Goal: Navigation & Orientation: Find specific page/section

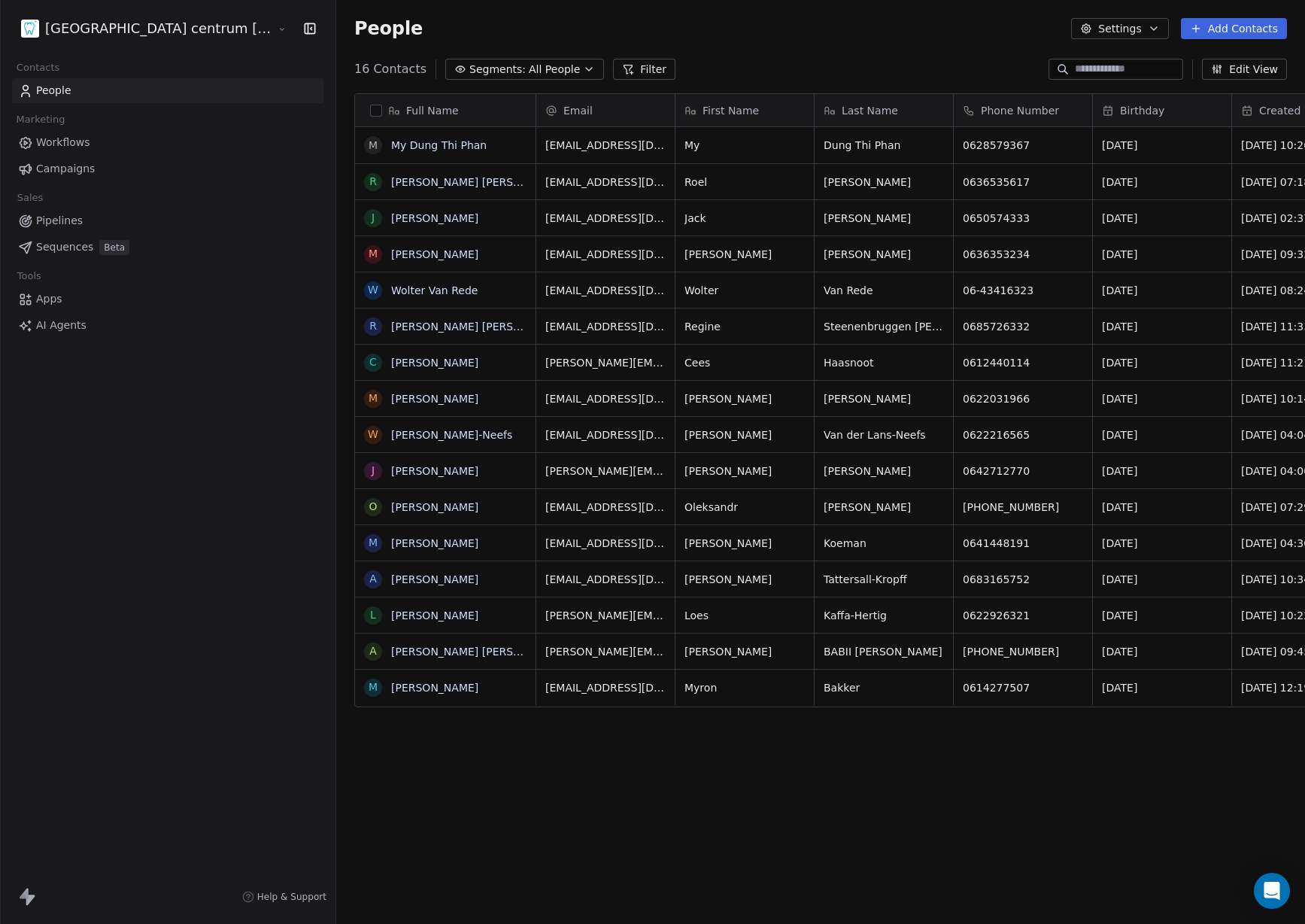
scroll to position [813, 1032]
click at [151, 149] on link "Workflows" at bounding box center [167, 142] width 311 height 25
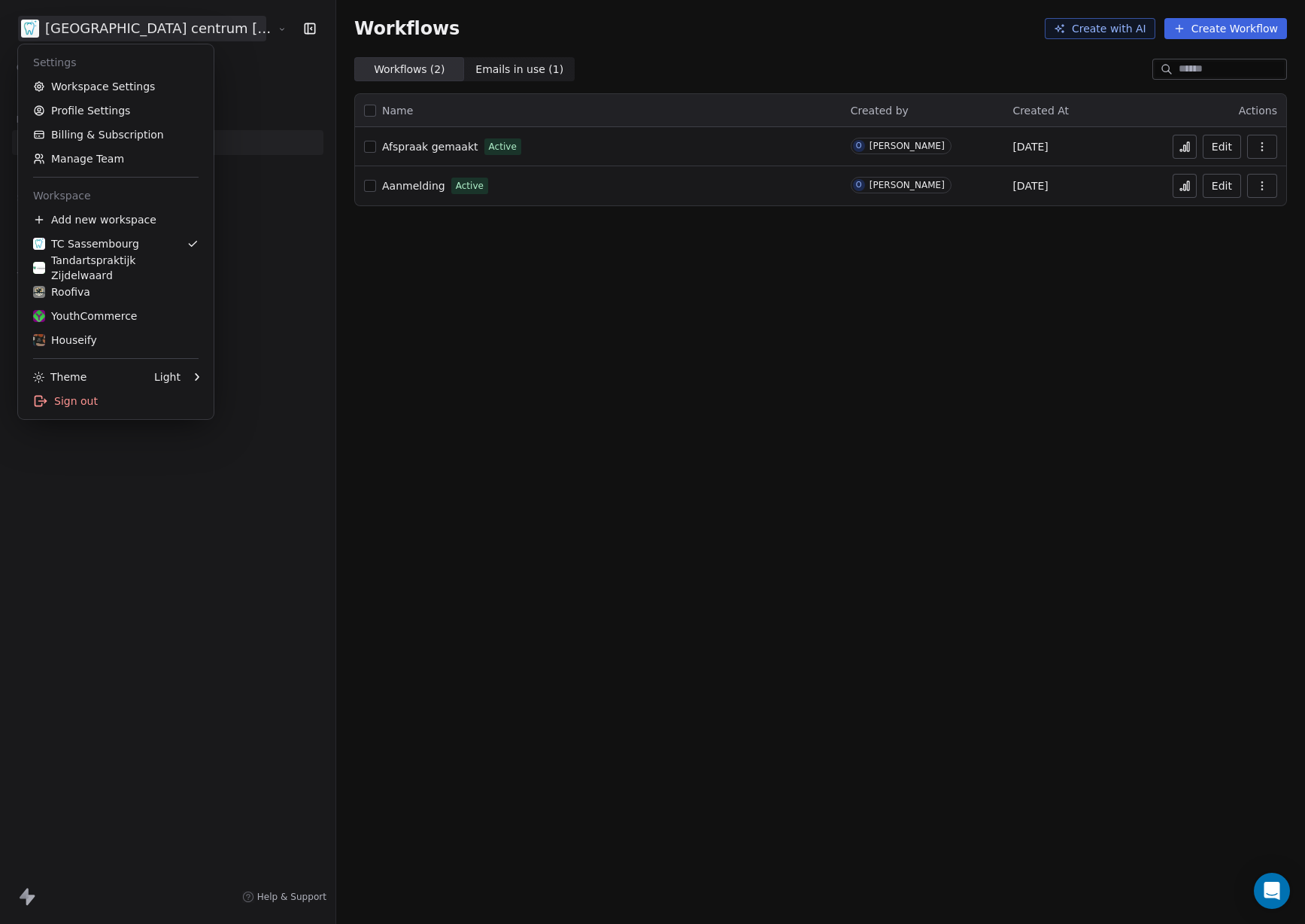
click at [132, 17] on html "Tandheelkundig centrum Sassembourg Contacts People Marketing Workflows Campaign…" at bounding box center [652, 462] width 1305 height 924
click at [122, 298] on div "Roofiva" at bounding box center [116, 292] width 166 height 15
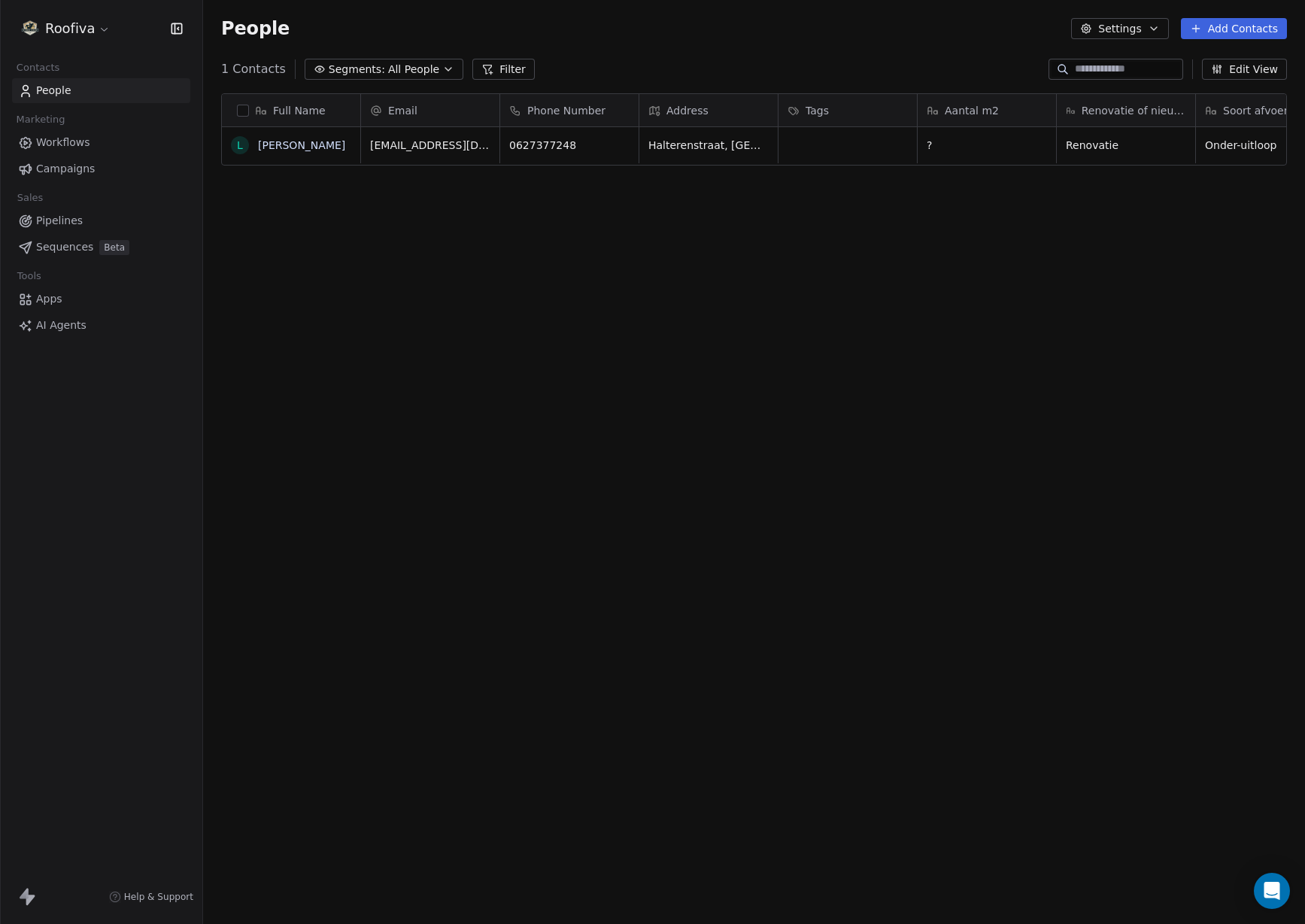
scroll to position [813, 1102]
click at [101, 153] on link "Workflows" at bounding box center [101, 142] width 179 height 25
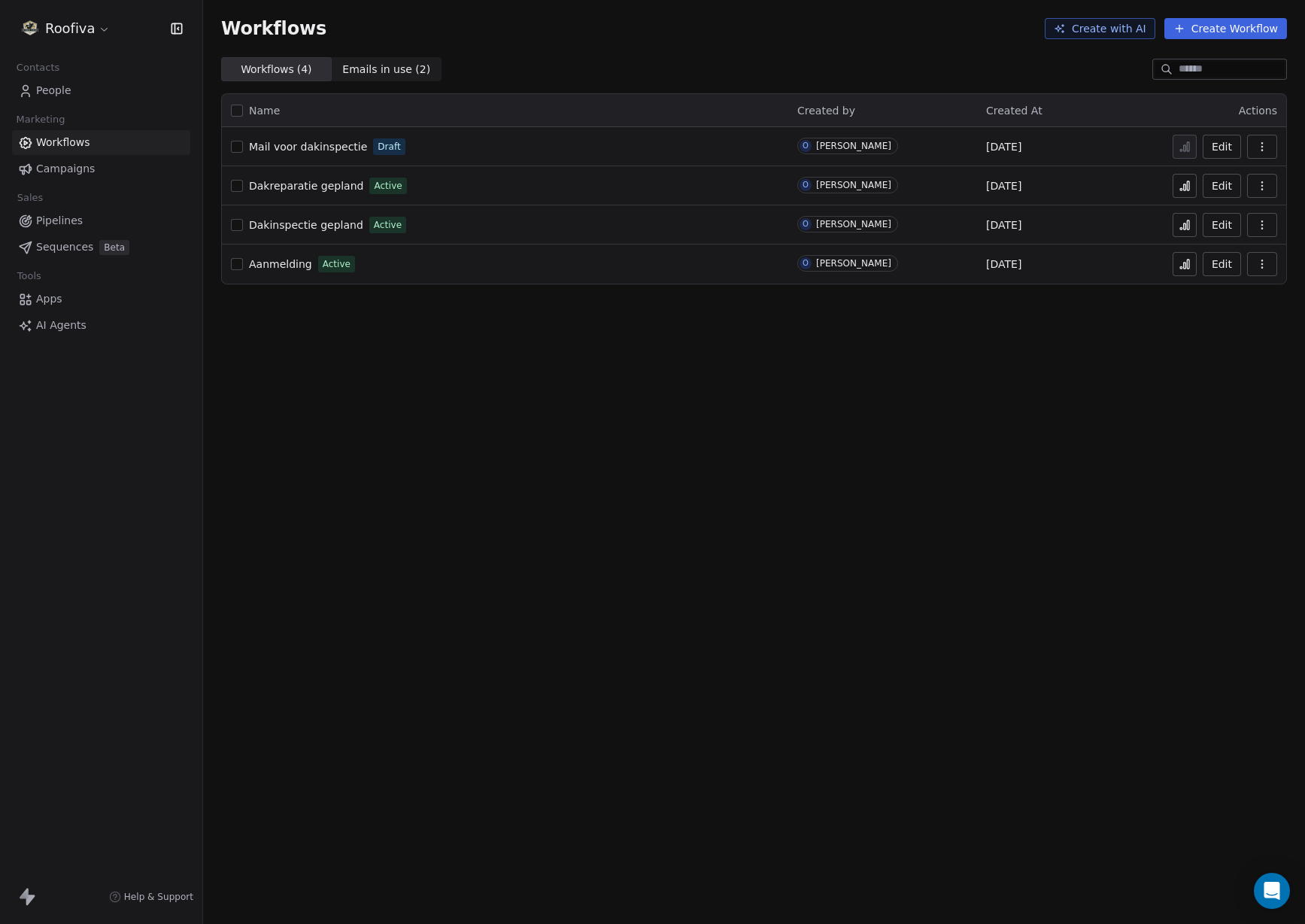
click at [285, 262] on span "Aanmelding" at bounding box center [281, 264] width 63 height 12
click at [106, 31] on html "Roofiva Contacts People Marketing Workflows Campaigns Sales Pipelines Sequences…" at bounding box center [652, 462] width 1305 height 924
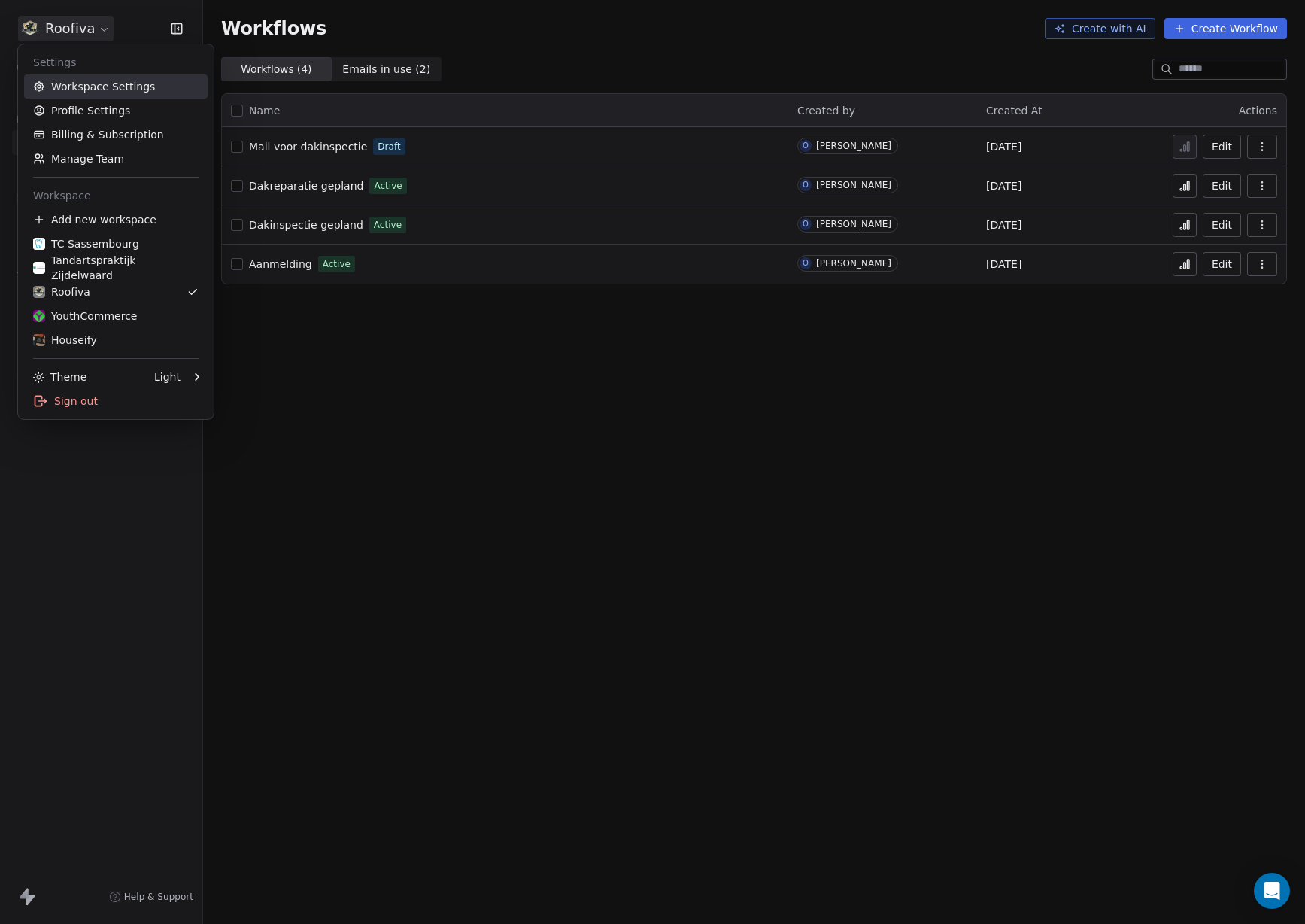
click at [131, 83] on link "Workspace Settings" at bounding box center [116, 86] width 184 height 25
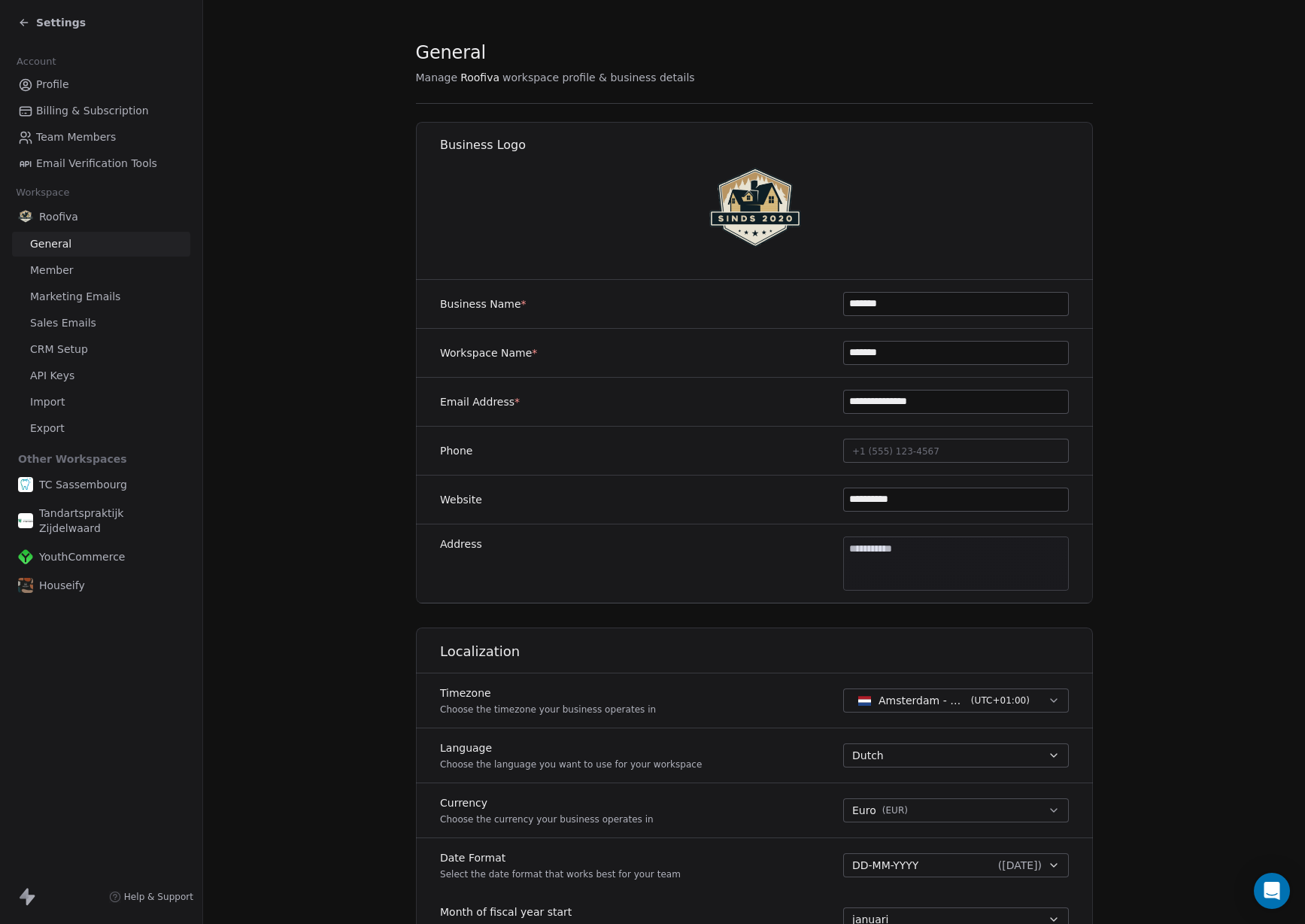
scroll to position [16, 0]
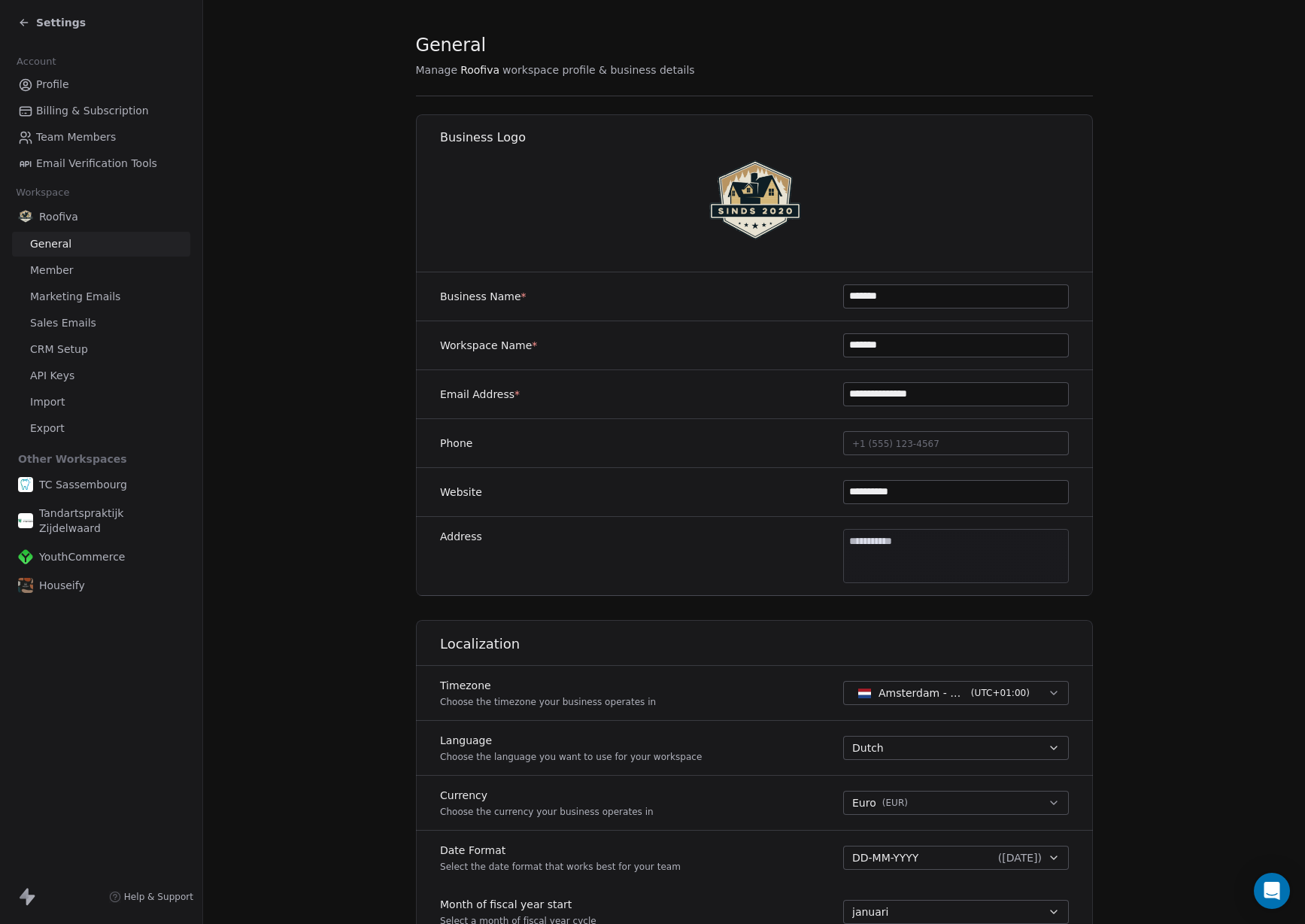
click at [945, 551] on body "**********" at bounding box center [652, 462] width 1305 height 924
click at [945, 551] on input at bounding box center [930, 545] width 258 height 15
drag, startPoint x: 897, startPoint y: 548, endPoint x: 934, endPoint y: 549, distance: 37.0
click at [934, 549] on input "**********" at bounding box center [930, 545] width 258 height 15
type input "**********"
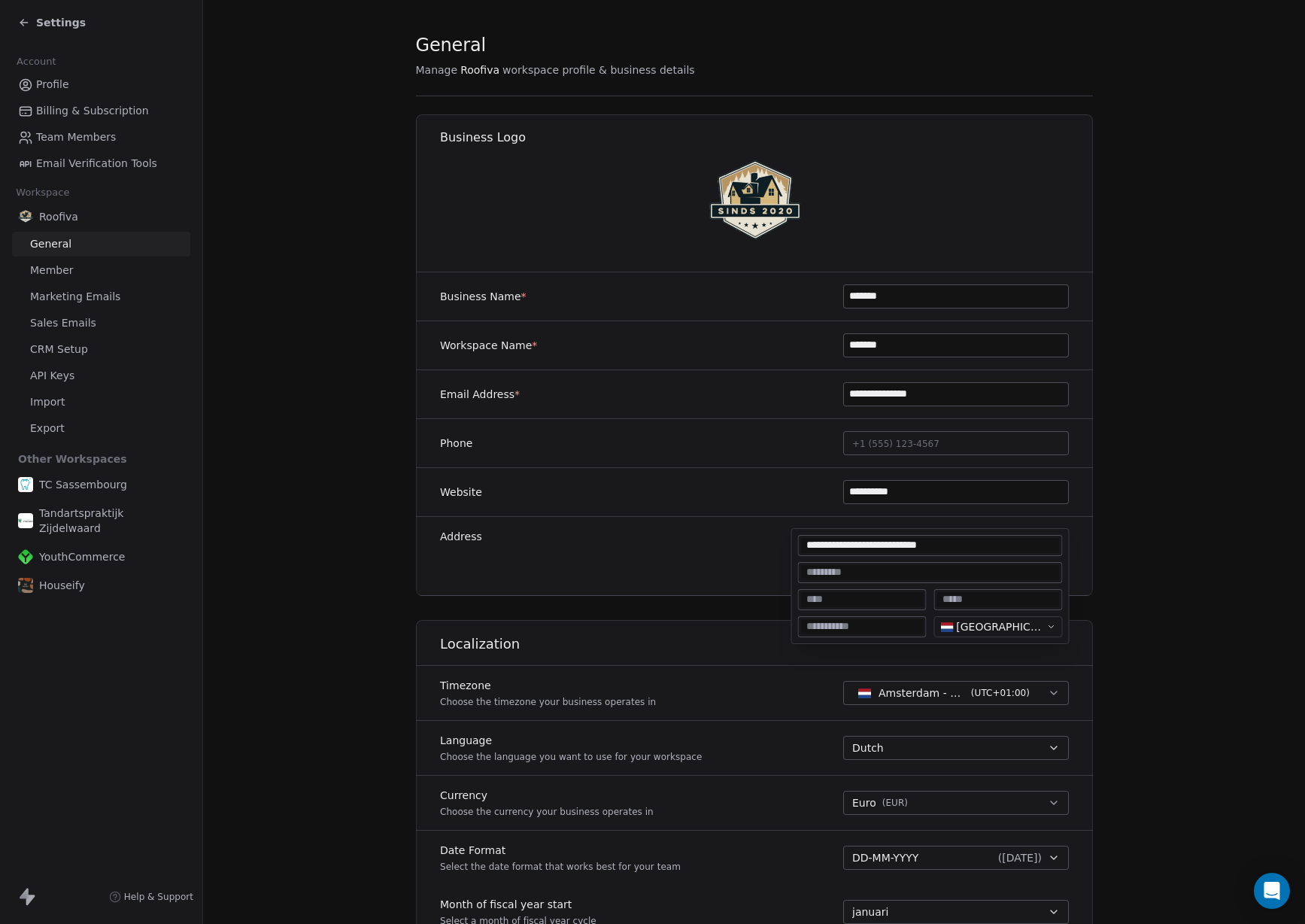
click at [870, 627] on input at bounding box center [862, 625] width 123 height 15
paste input "*******"
type input "*******"
click at [908, 549] on input "**********" at bounding box center [930, 545] width 258 height 15
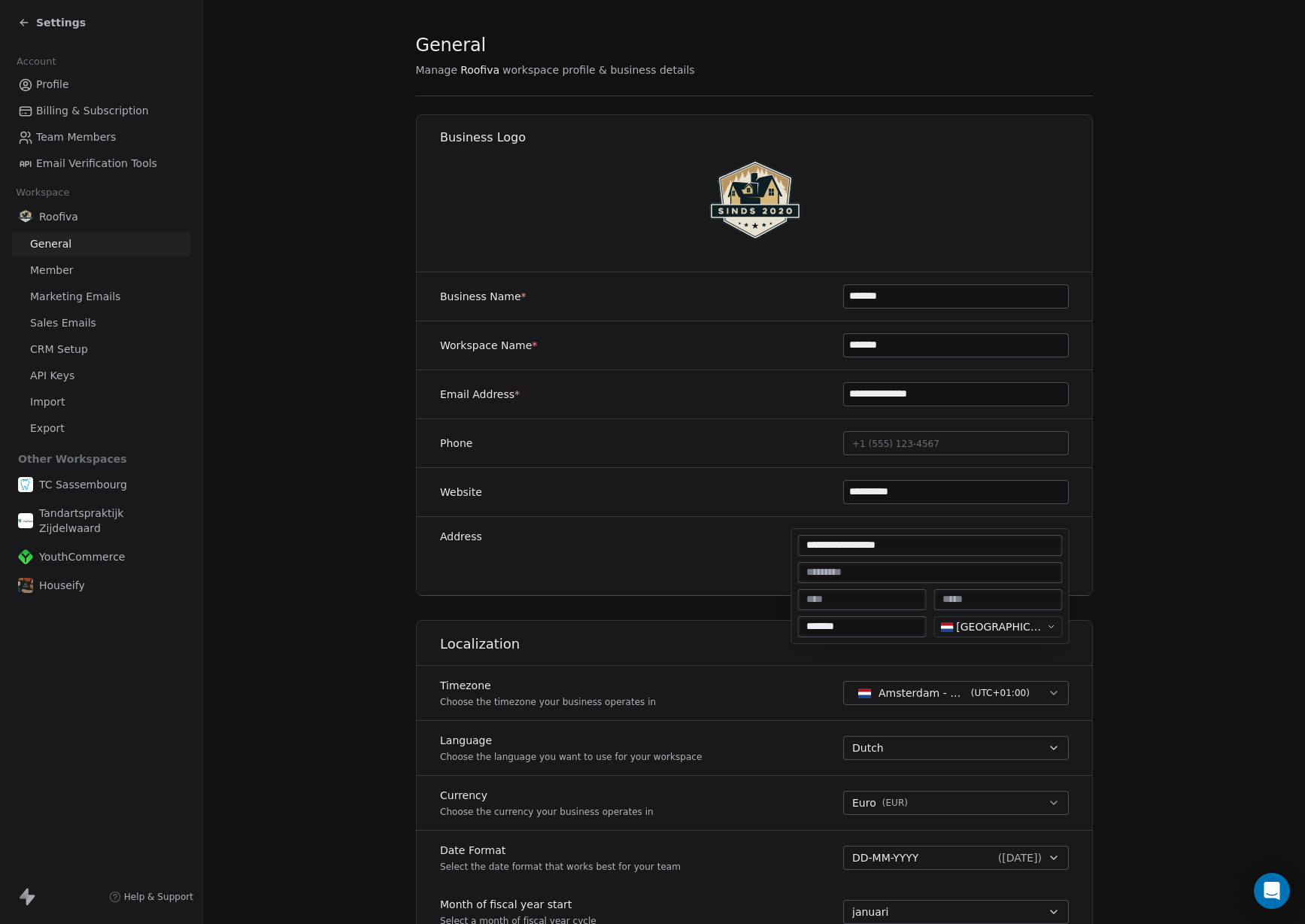
type input "**********"
click at [880, 602] on input at bounding box center [862, 599] width 123 height 15
paste input "**********"
type input "**********"
click at [953, 599] on input at bounding box center [998, 599] width 123 height 15
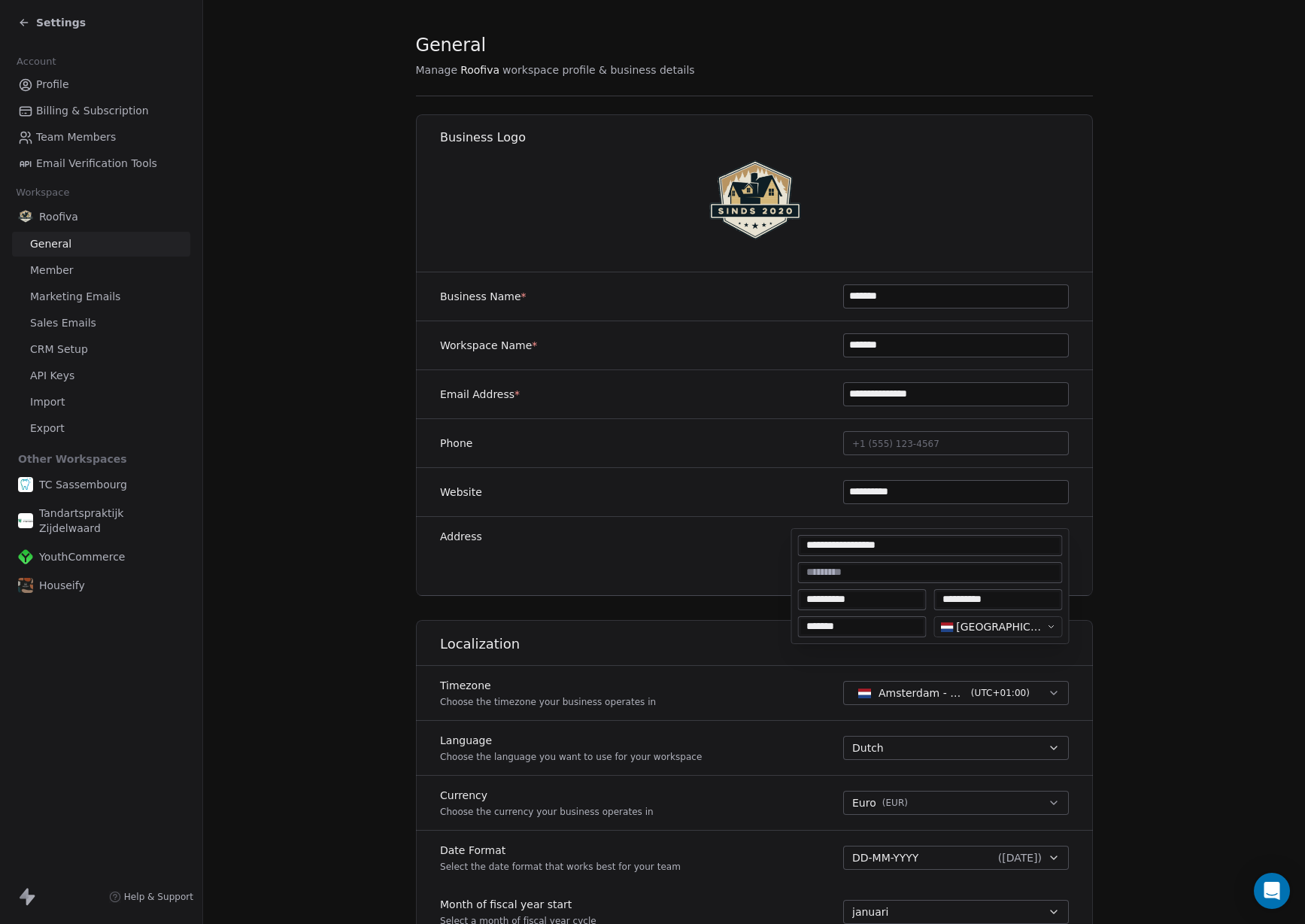
type input "**********"
click at [946, 550] on input "**********" at bounding box center [930, 545] width 258 height 15
type input "**********"
type textarea "**********"
click at [730, 544] on html "**********" at bounding box center [652, 462] width 1305 height 924
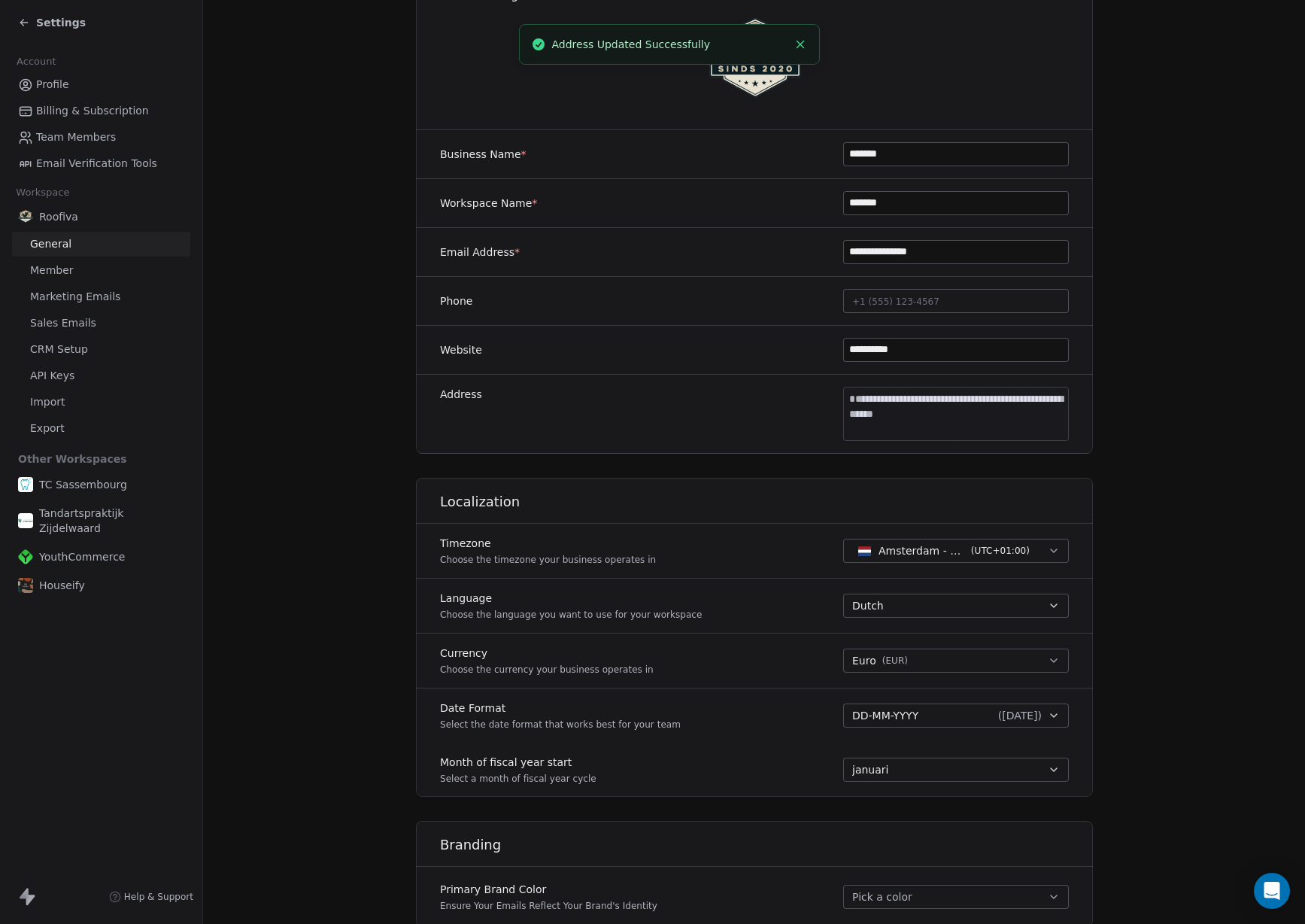
scroll to position [0, 0]
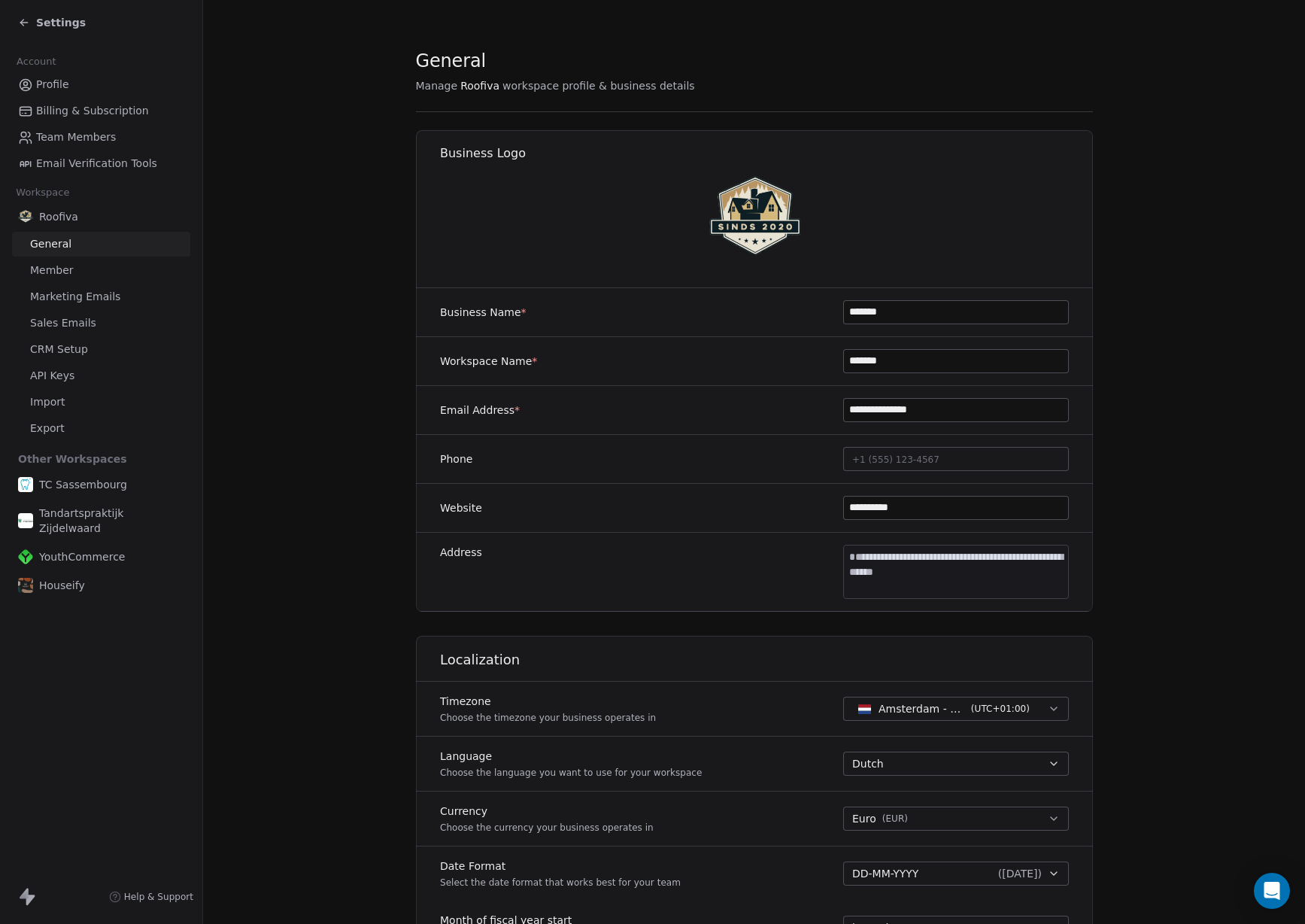
click at [46, 25] on span "Settings" at bounding box center [61, 22] width 50 height 15
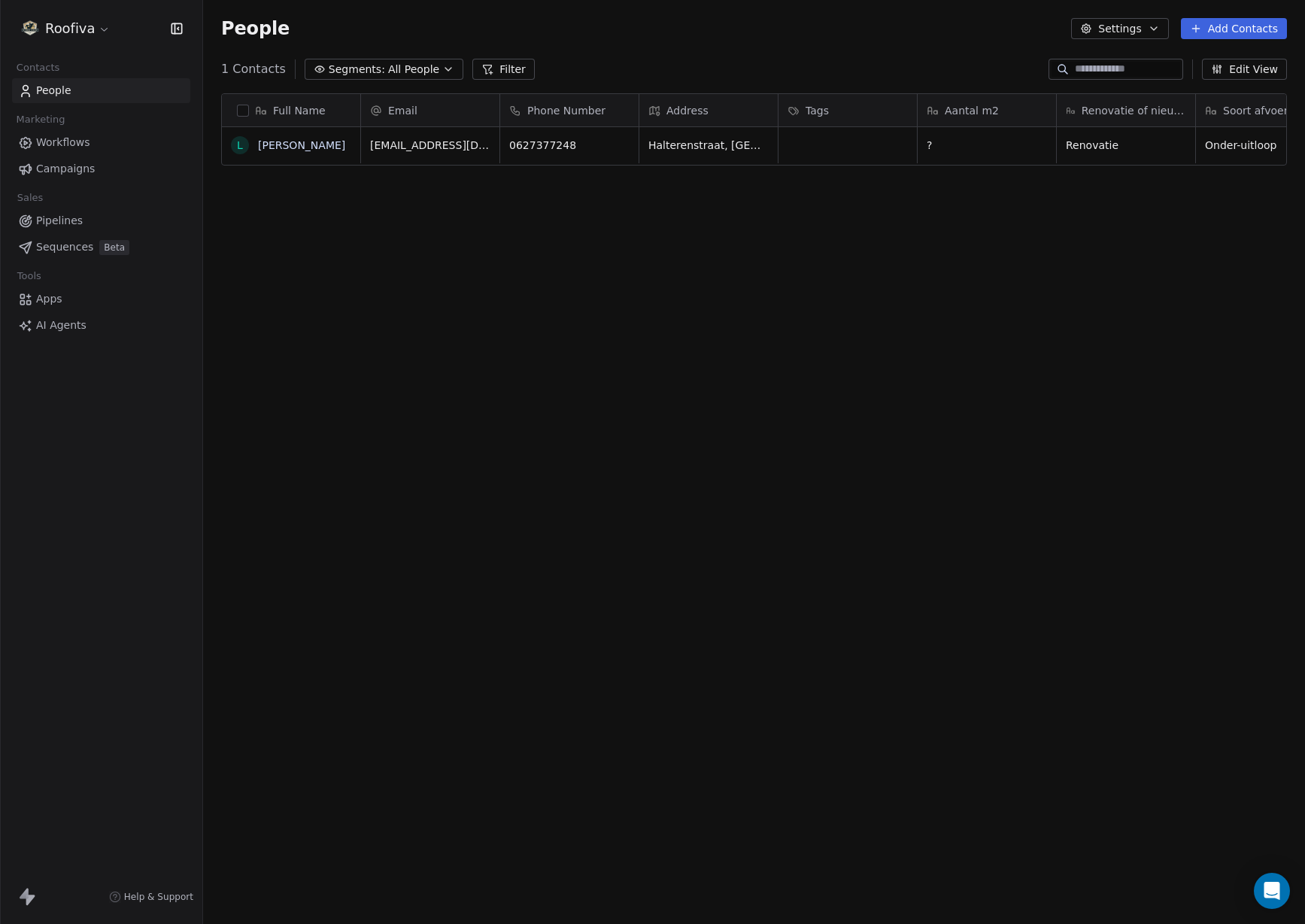
scroll to position [813, 1102]
click at [89, 141] on link "Workflows" at bounding box center [101, 142] width 179 height 25
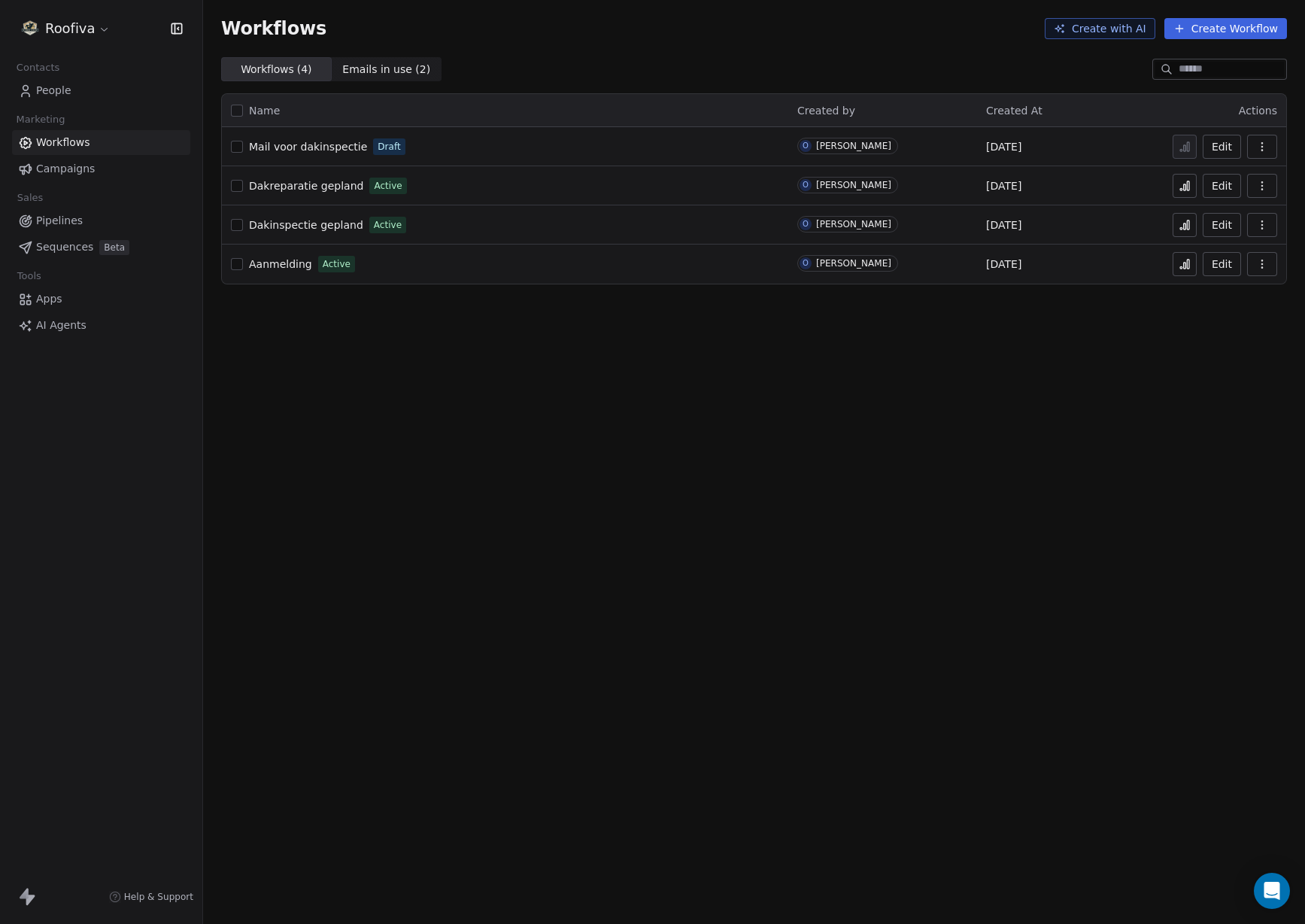
click at [293, 149] on span "Mail voor dakinspectie" at bounding box center [308, 146] width 118 height 12
click at [91, 93] on link "People" at bounding box center [101, 90] width 179 height 25
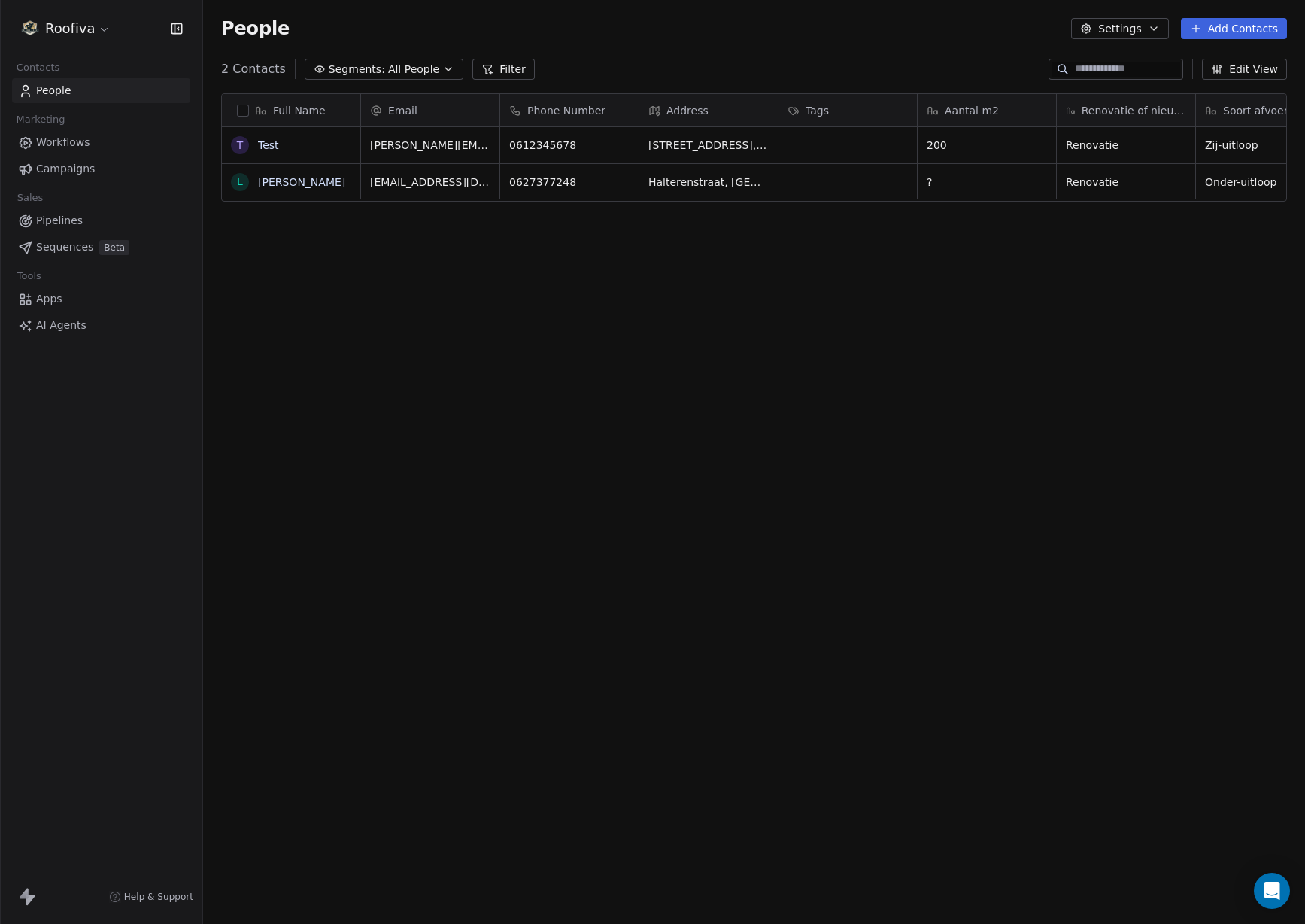
click at [82, 144] on span "Workflows" at bounding box center [63, 142] width 54 height 16
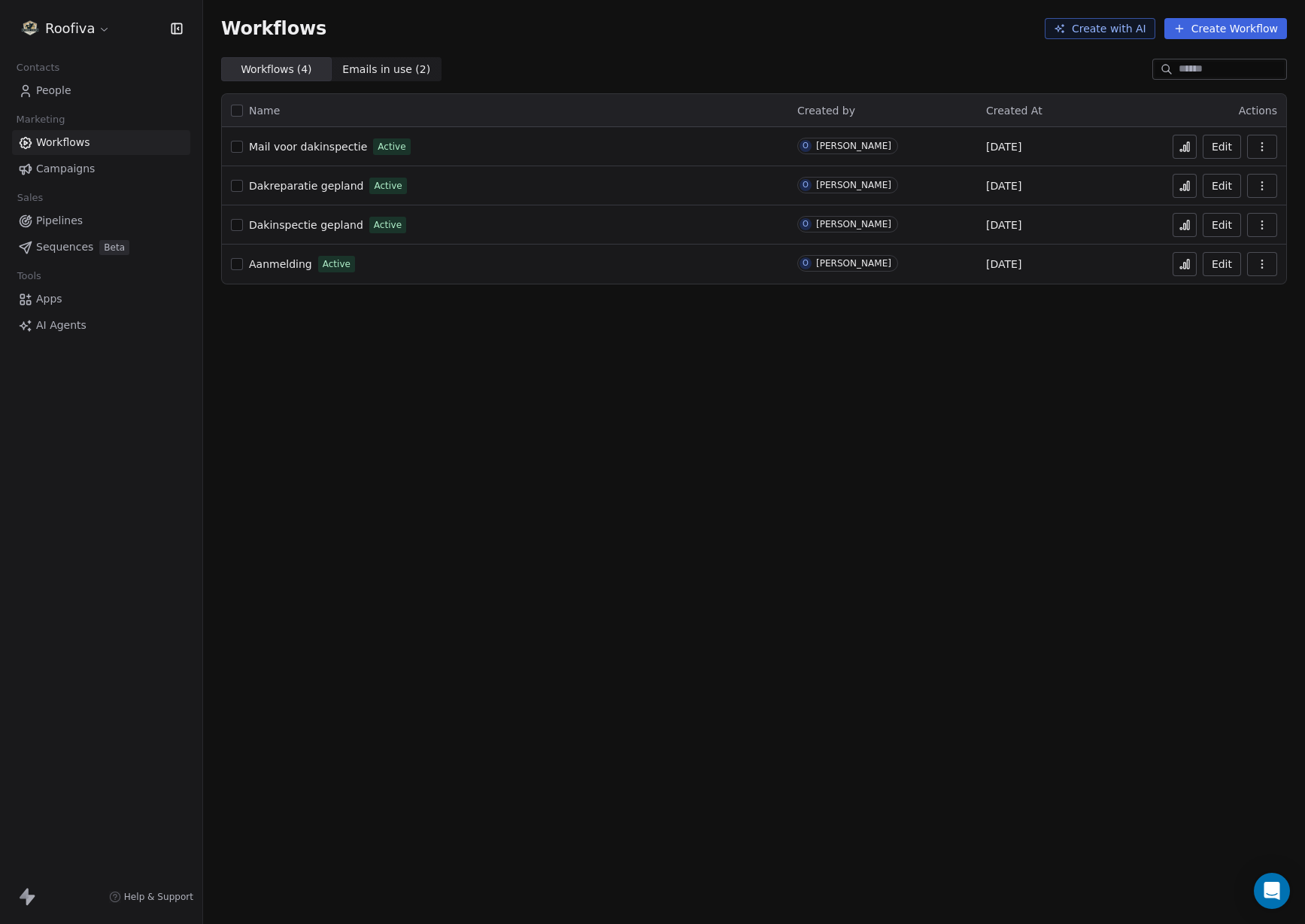
click at [282, 264] on span "Aanmelding" at bounding box center [281, 264] width 63 height 12
click at [1183, 265] on icon at bounding box center [1184, 264] width 12 height 12
click at [91, 99] on link "People" at bounding box center [101, 90] width 179 height 25
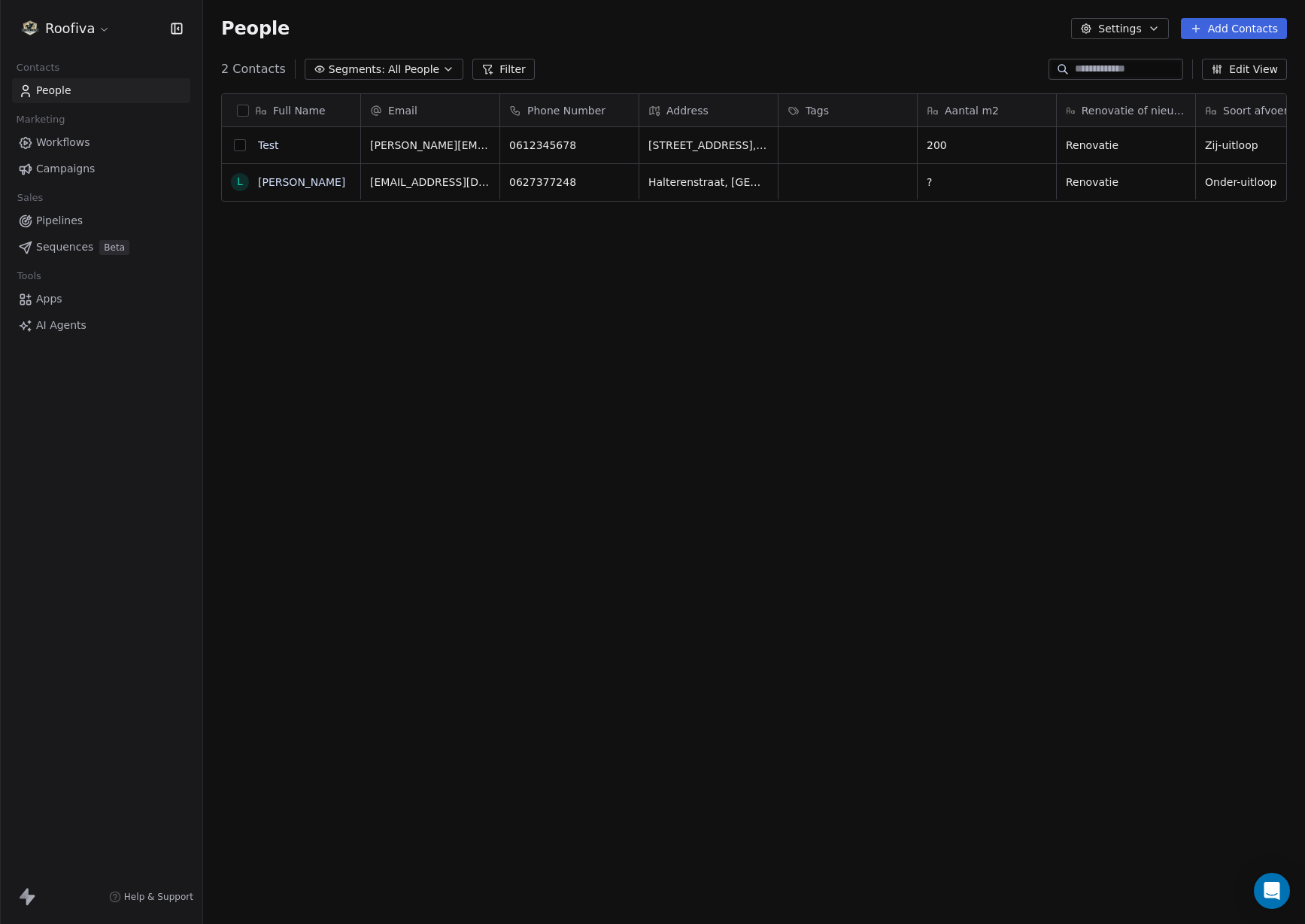
scroll to position [1, 1]
click at [242, 146] on button "grid" at bounding box center [240, 145] width 12 height 12
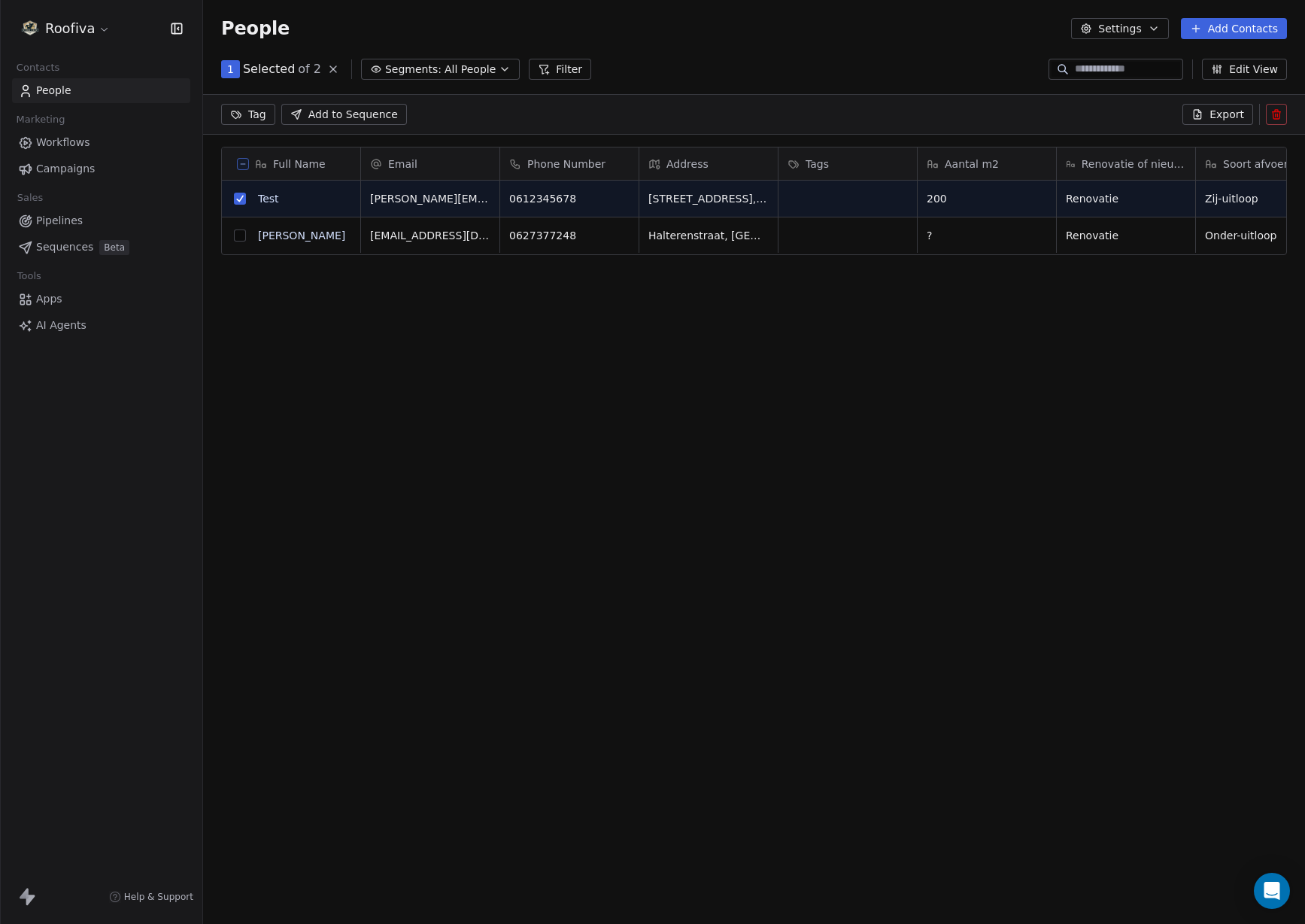
click at [1276, 115] on icon at bounding box center [1277, 114] width 12 height 12
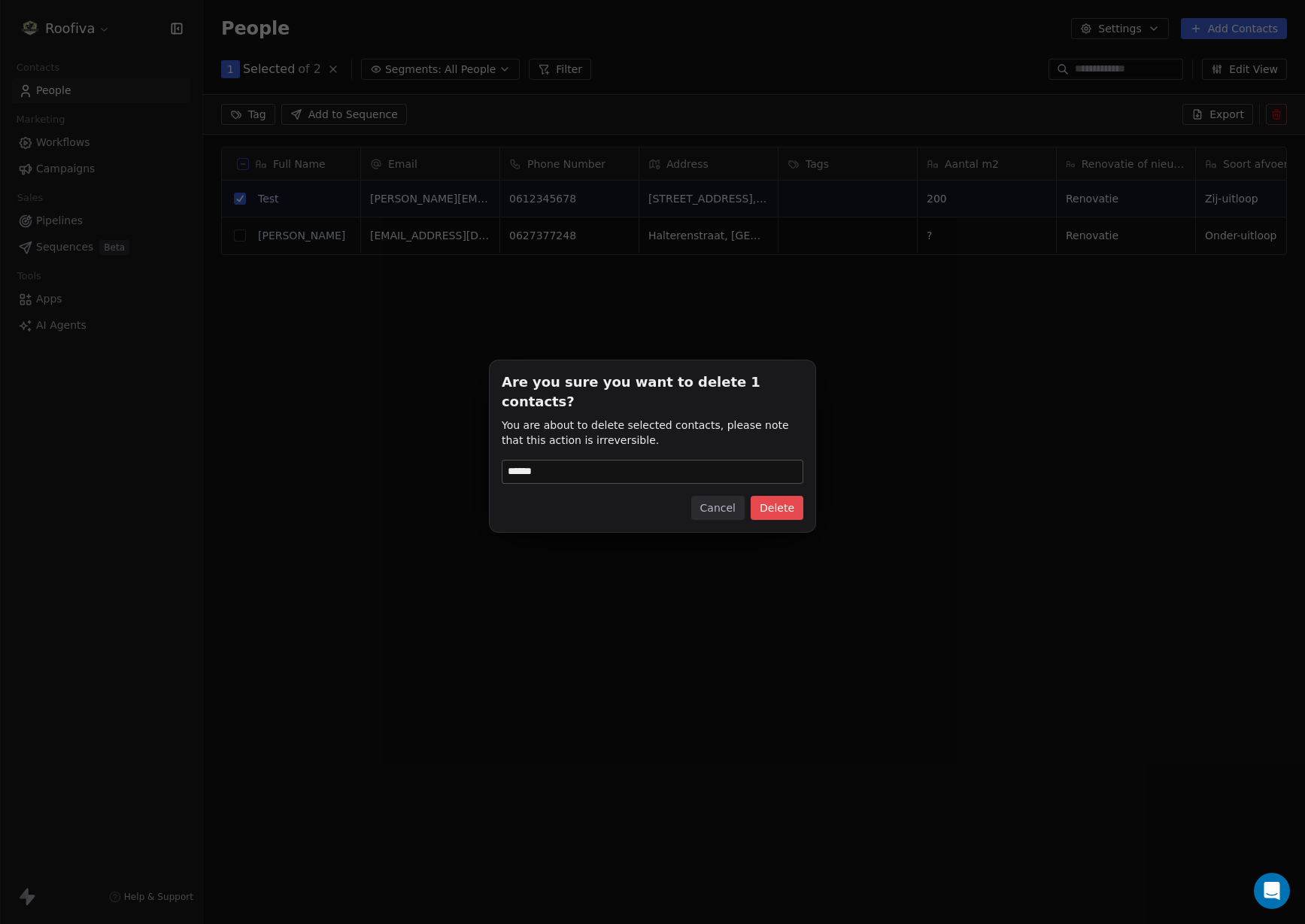
type input "******"
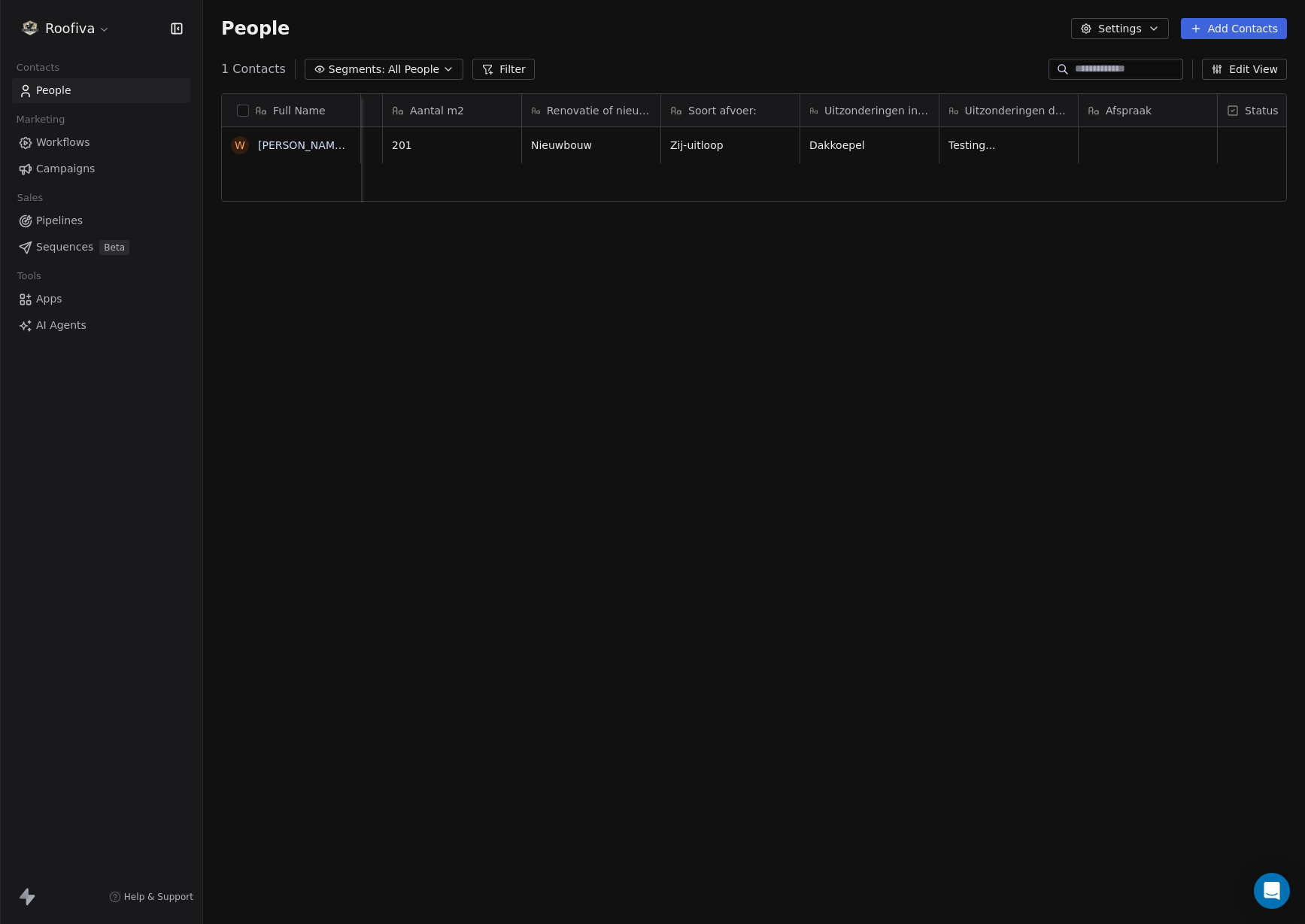
scroll to position [0, 641]
click at [99, 145] on link "Workflows" at bounding box center [101, 142] width 179 height 25
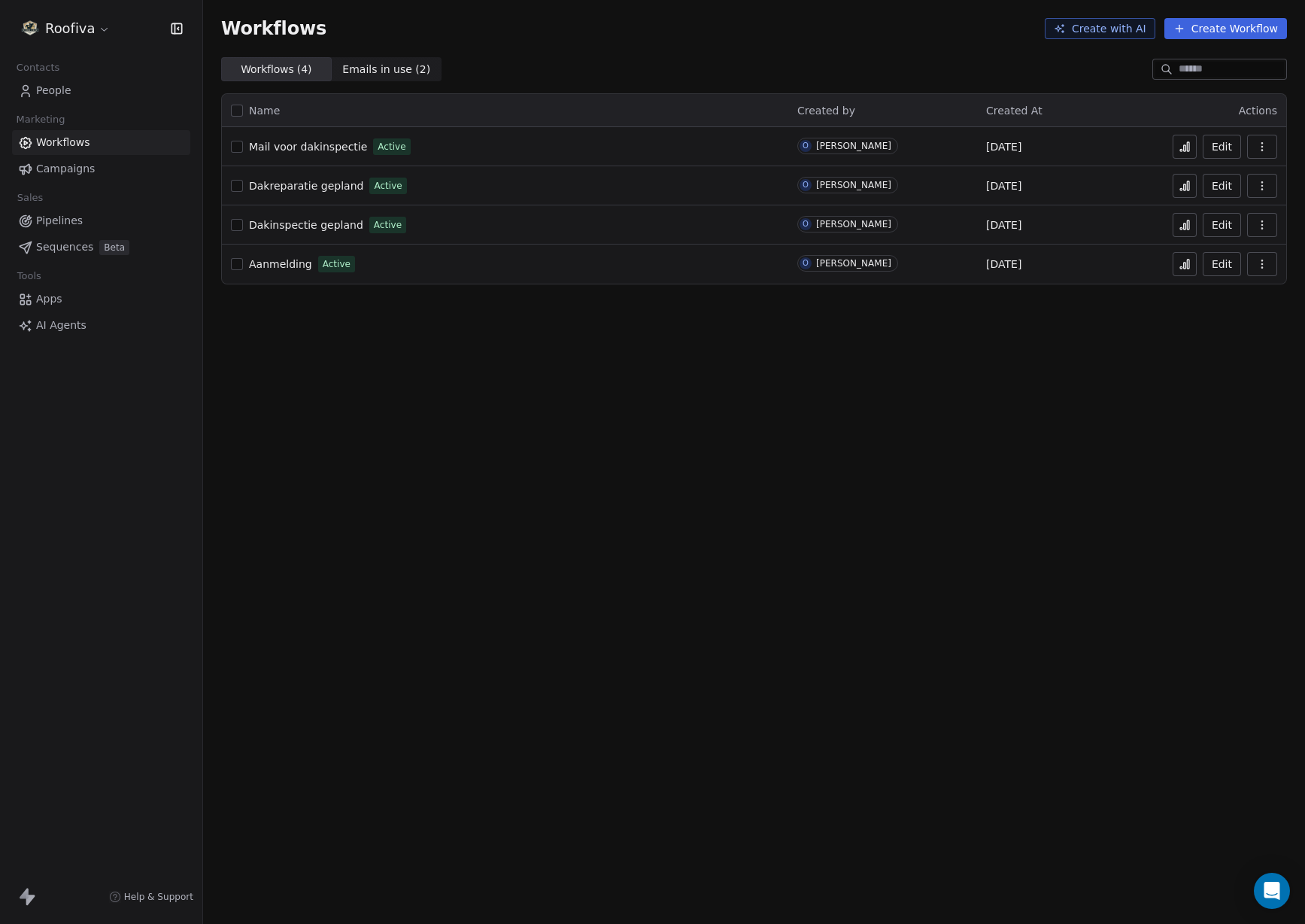
click at [103, 86] on link "People" at bounding box center [101, 90] width 179 height 25
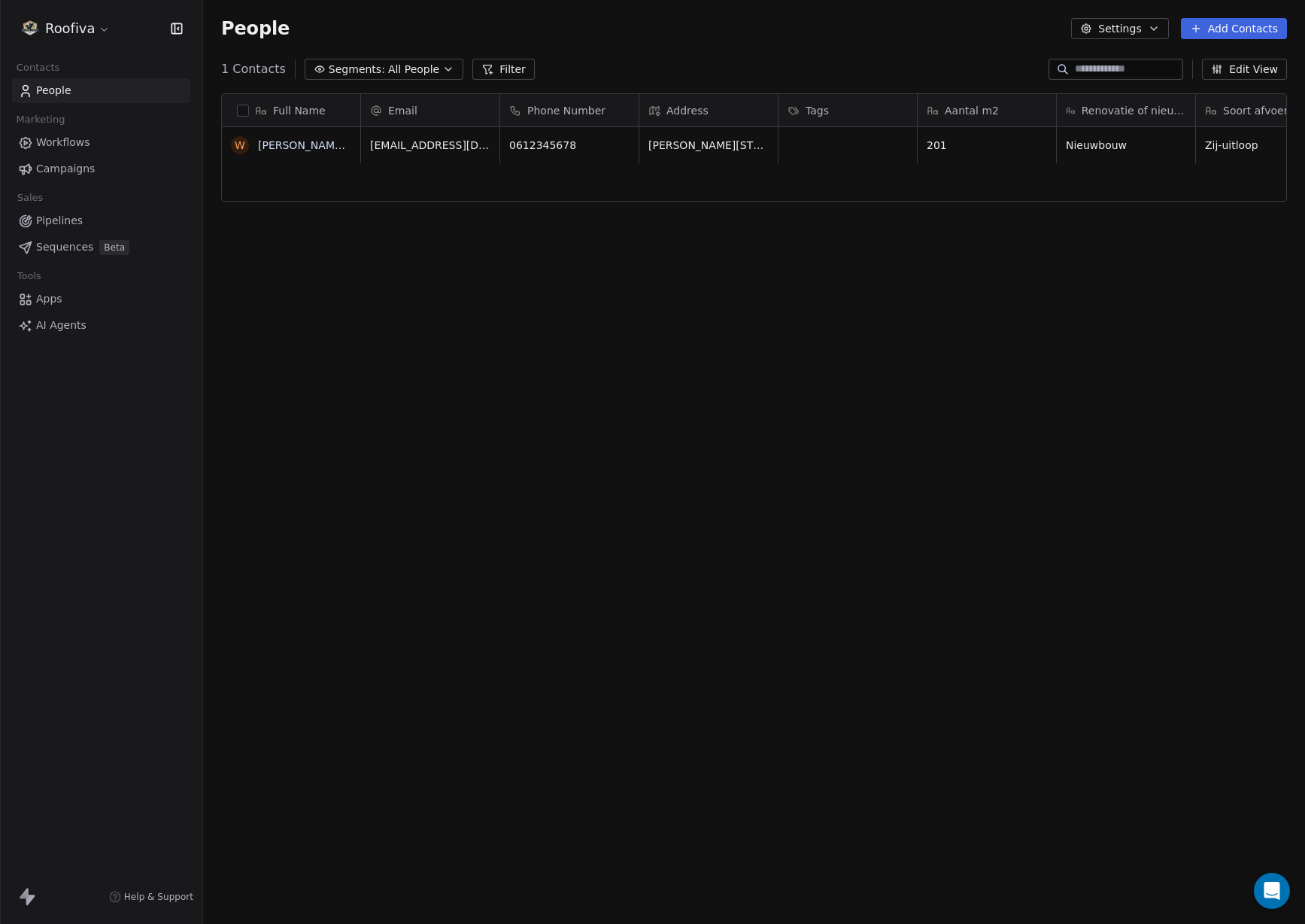
click at [316, 168] on div "W [PERSON_NAME] TEST" at bounding box center [292, 499] width 139 height 744
click at [442, 75] on icon "button" at bounding box center [448, 69] width 12 height 12
click at [442, 75] on html "Roofiva Contacts People Marketing Workflows Campaigns Sales Pipelines Sequences…" at bounding box center [652, 462] width 1305 height 924
click at [645, 85] on div "Full Name [PERSON_NAME] TEST Email Phone Number Address Tags Aantal m2 Renovati…" at bounding box center [754, 488] width 1102 height 813
click at [96, 226] on link "Pipelines" at bounding box center [101, 220] width 179 height 25
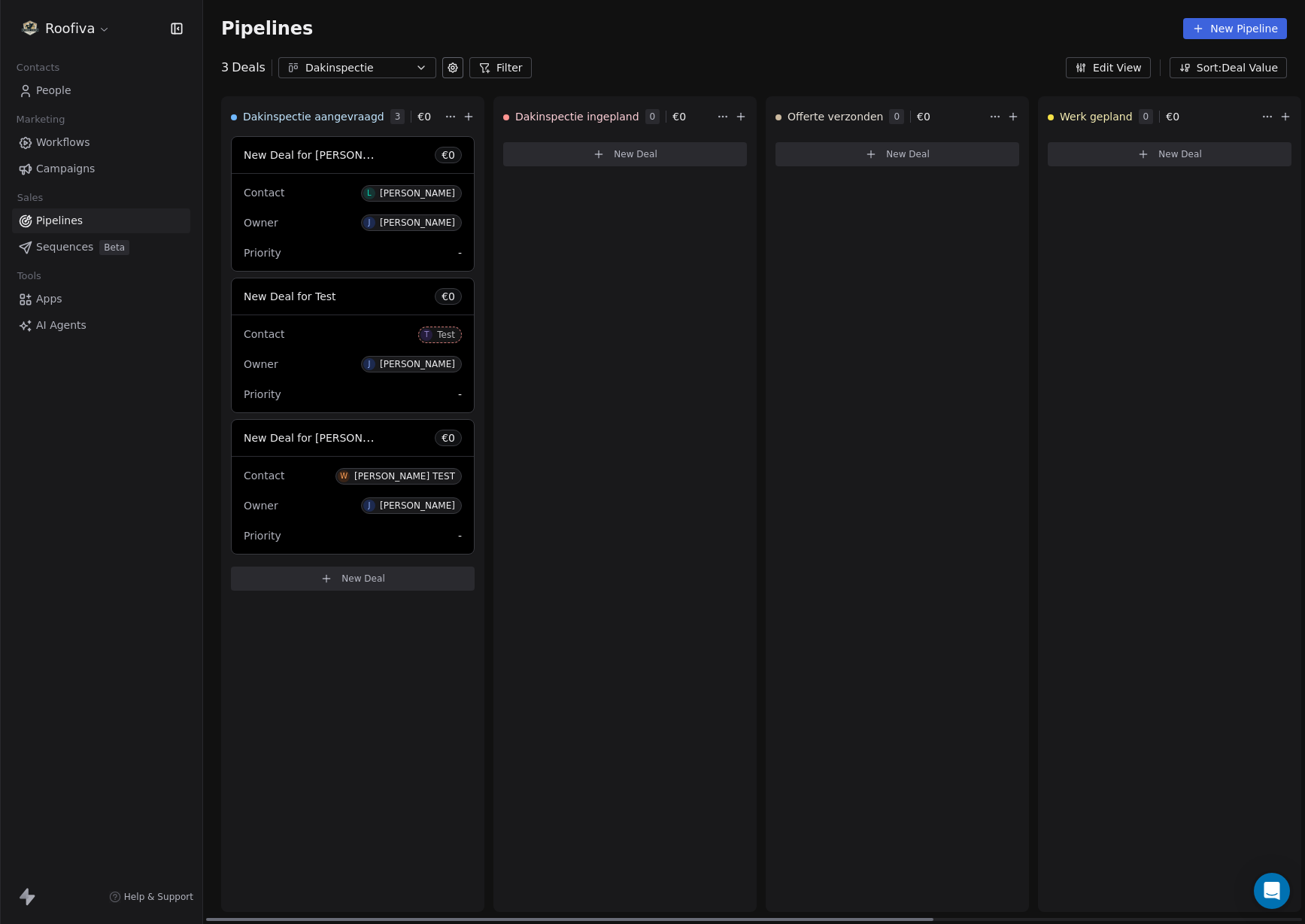
click at [404, 196] on div "[PERSON_NAME]" at bounding box center [417, 192] width 76 height 11
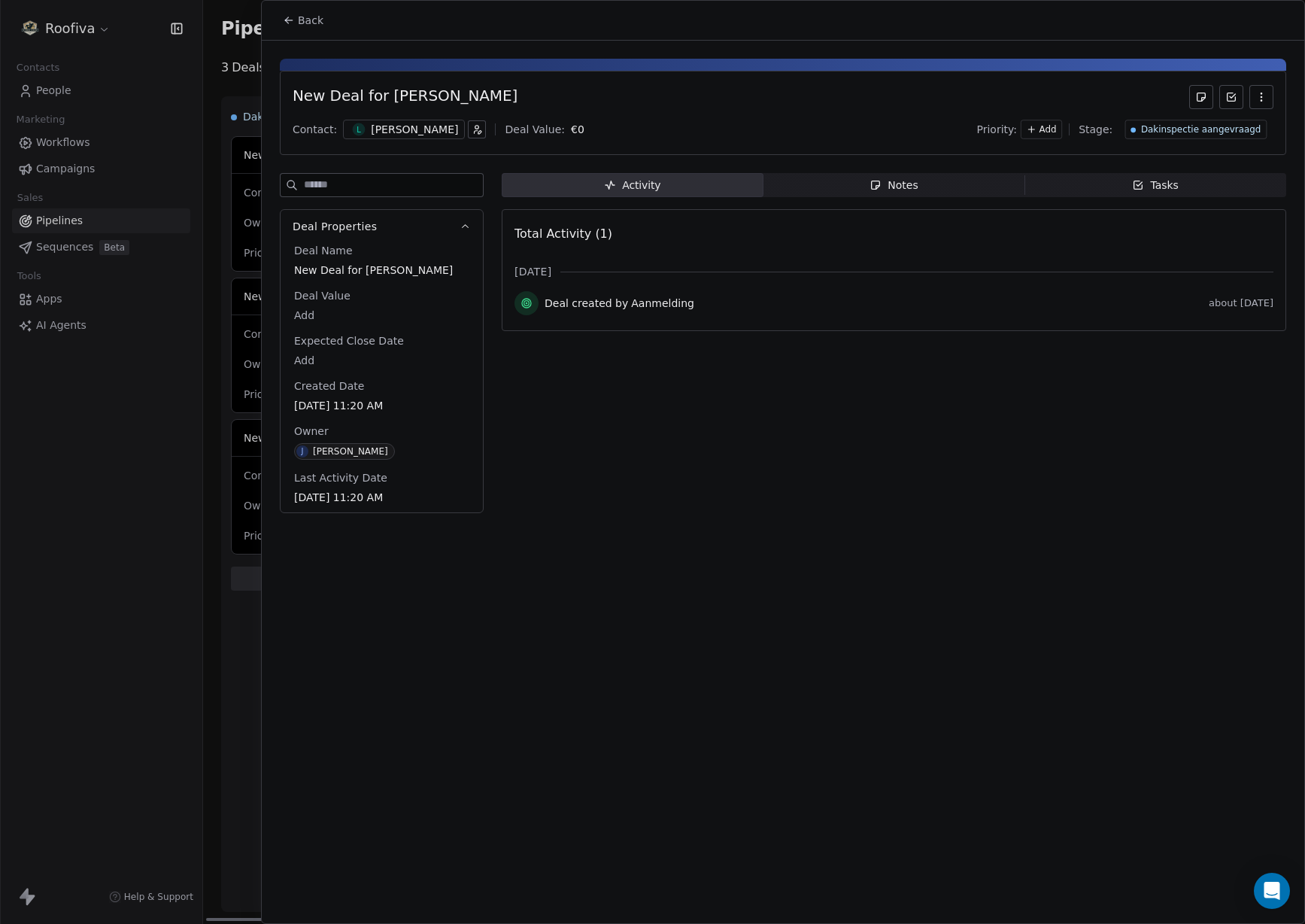
click at [583, 308] on span "Deal created by" at bounding box center [586, 302] width 83 height 15
click at [892, 191] on div "Notes" at bounding box center [893, 186] width 48 height 16
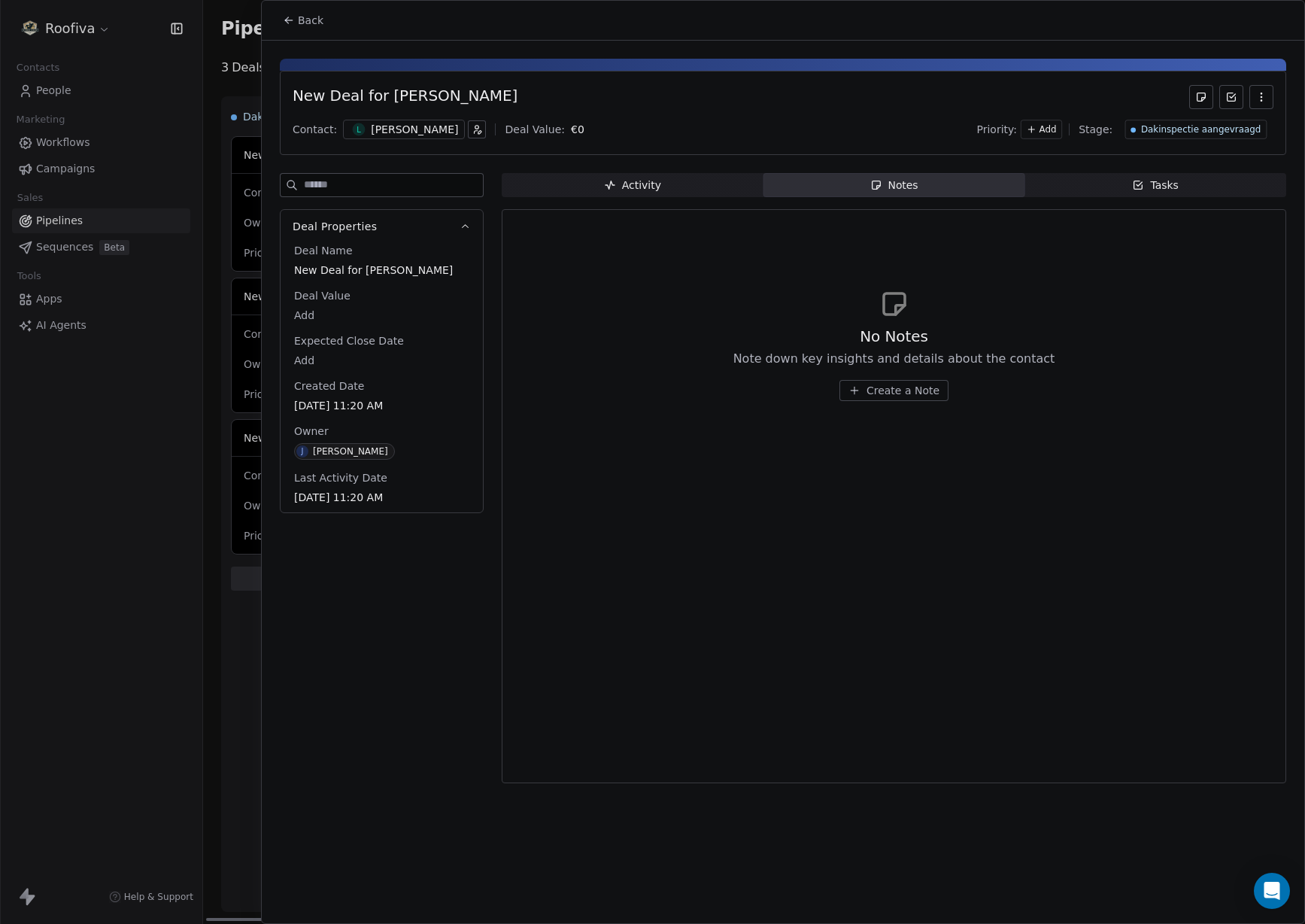
click at [394, 127] on div "[PERSON_NAME]" at bounding box center [414, 129] width 87 height 15
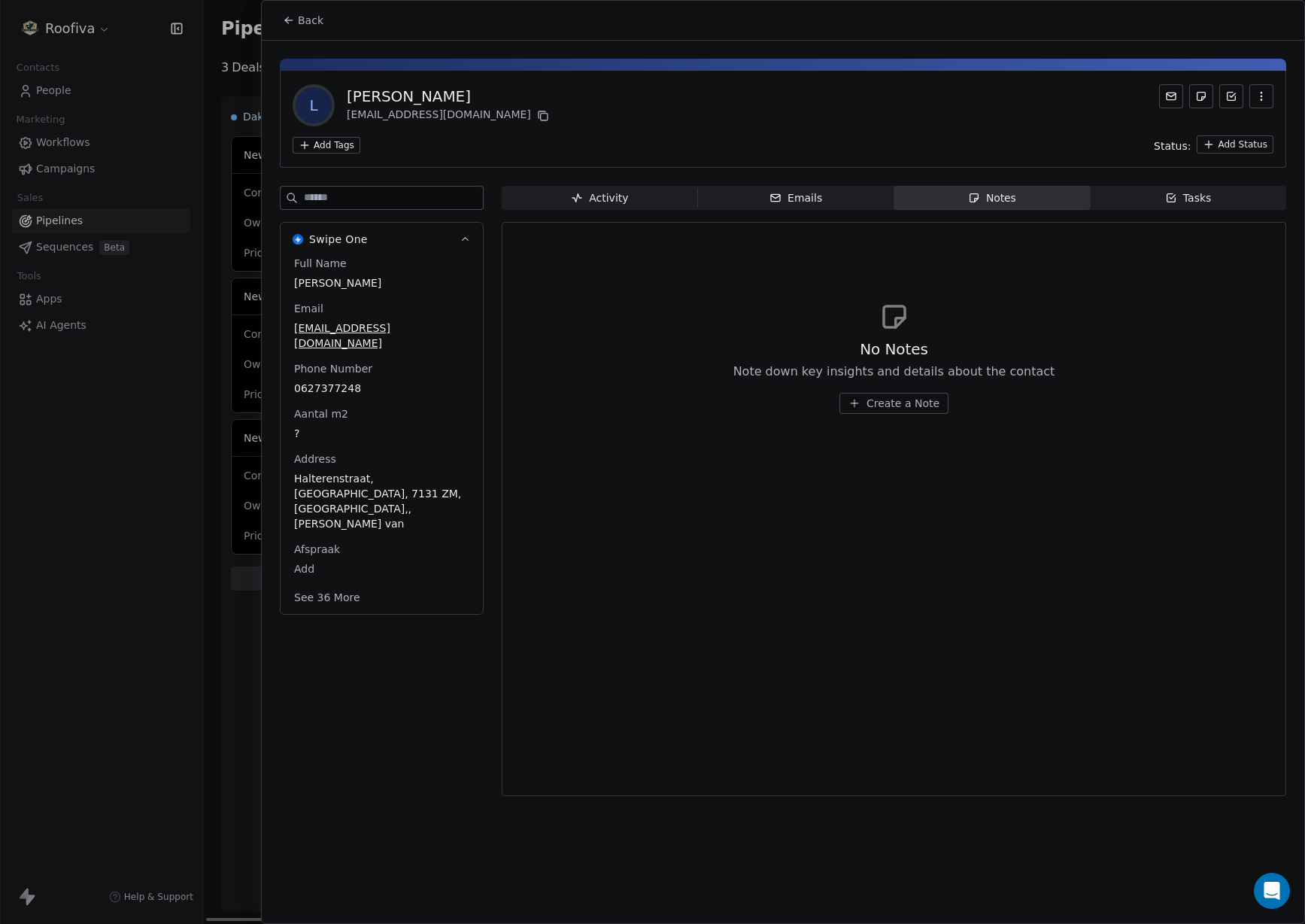
click at [257, 102] on div at bounding box center [652, 462] width 1305 height 924
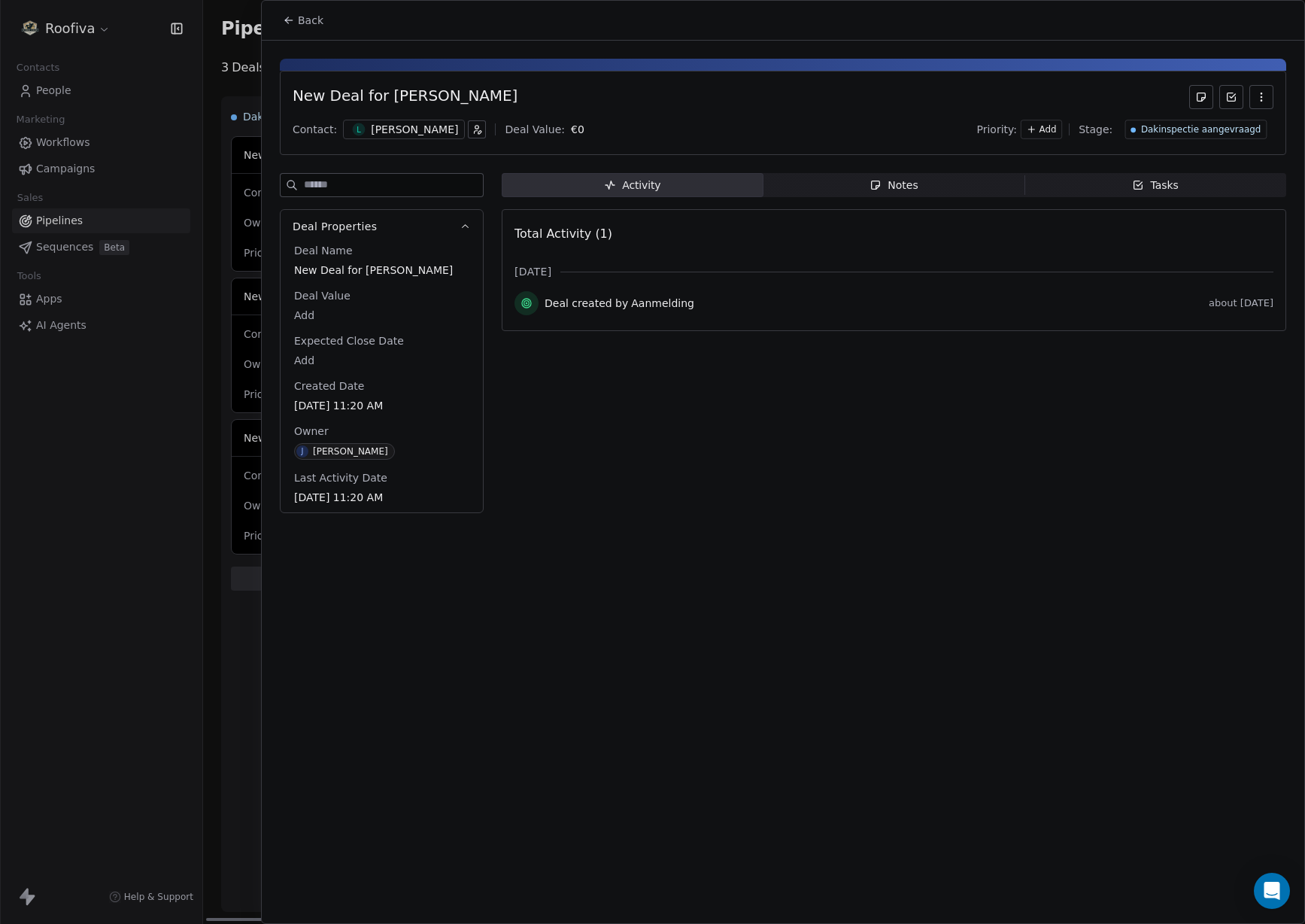
click at [240, 103] on div at bounding box center [652, 462] width 1305 height 924
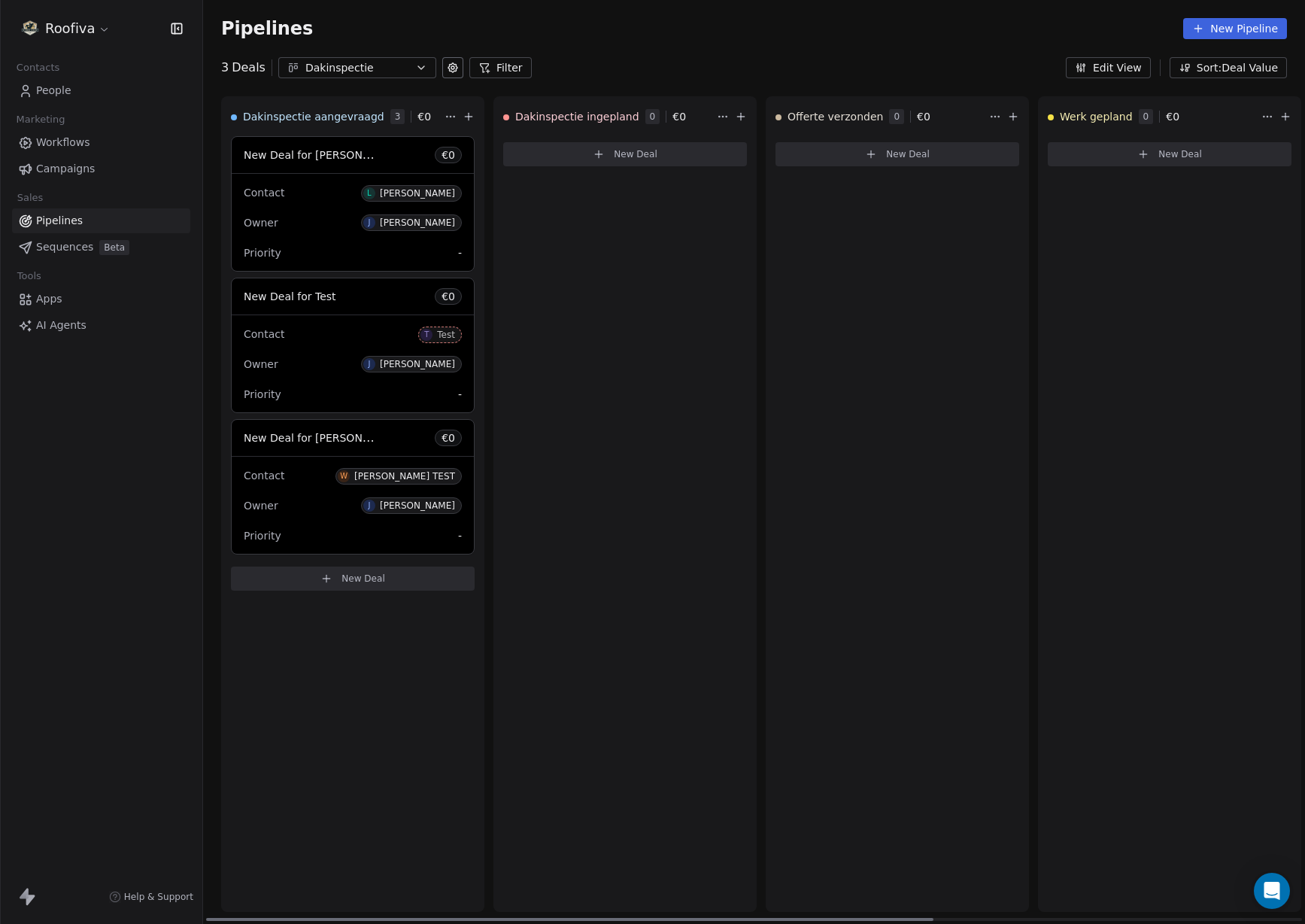
click at [345, 364] on div "Owner J justin buiting" at bounding box center [353, 363] width 218 height 25
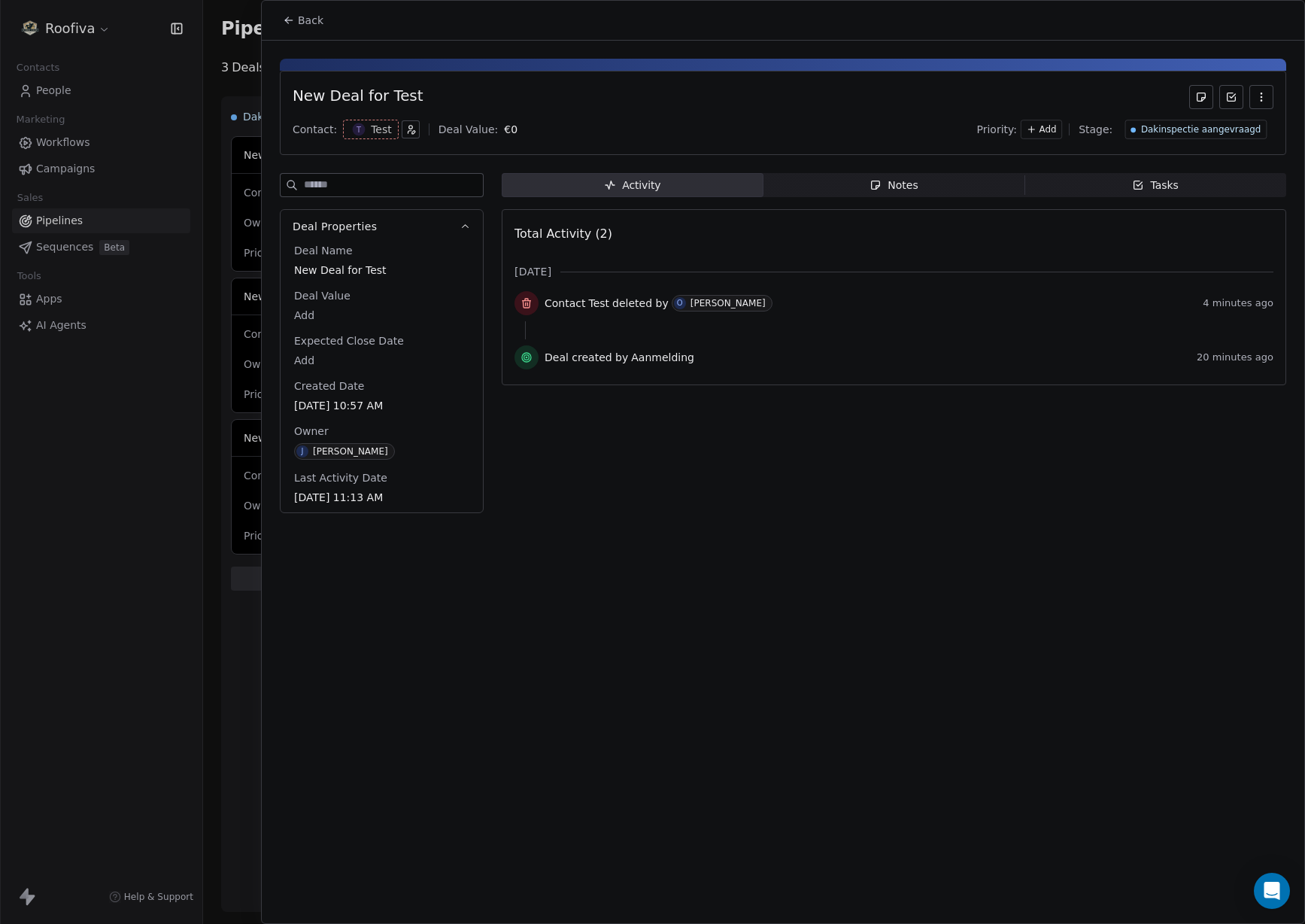
click at [1258, 94] on icon "button" at bounding box center [1261, 97] width 12 height 12
click at [1215, 133] on div "Delete" at bounding box center [1217, 130] width 101 height 25
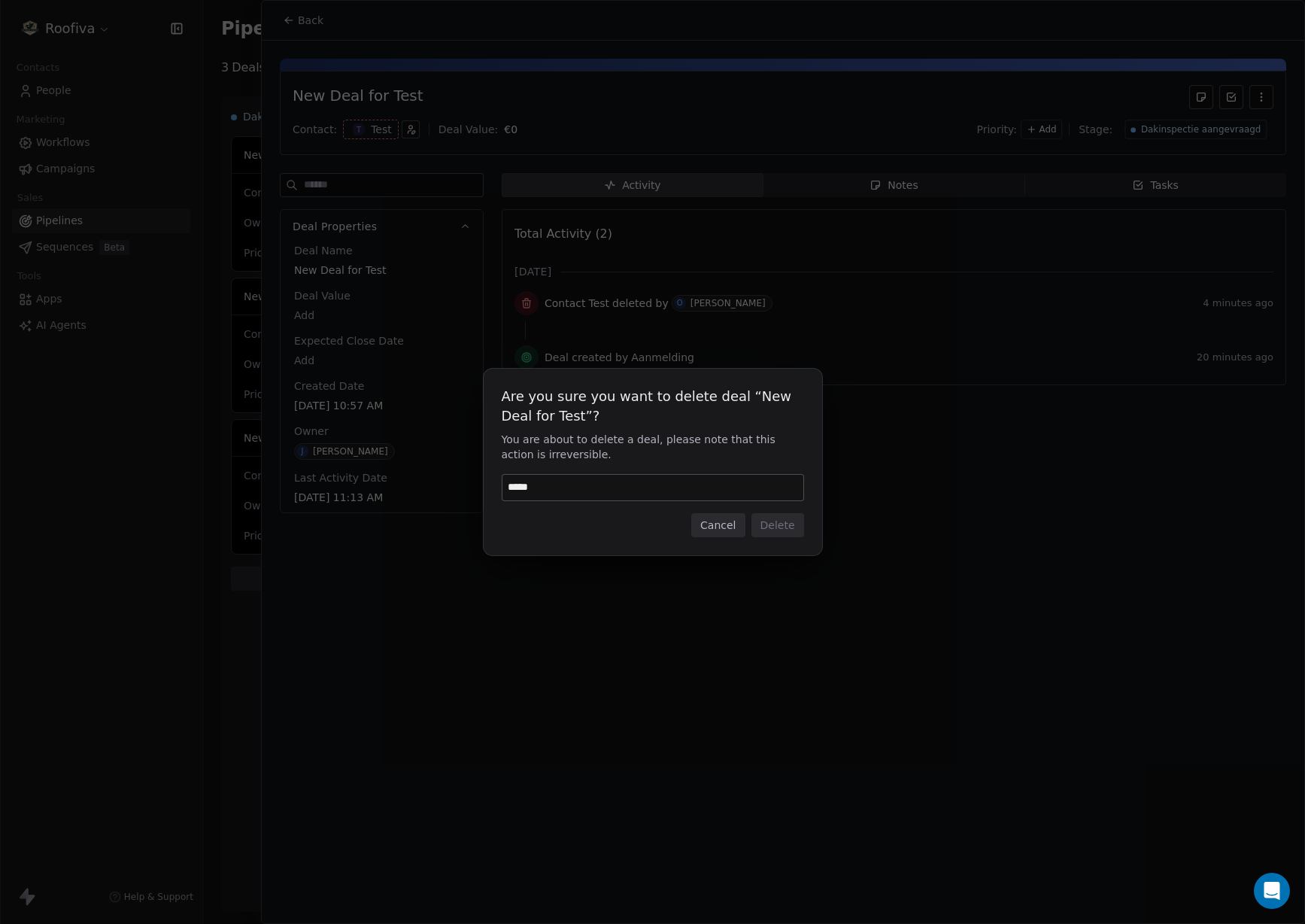
type input "******"
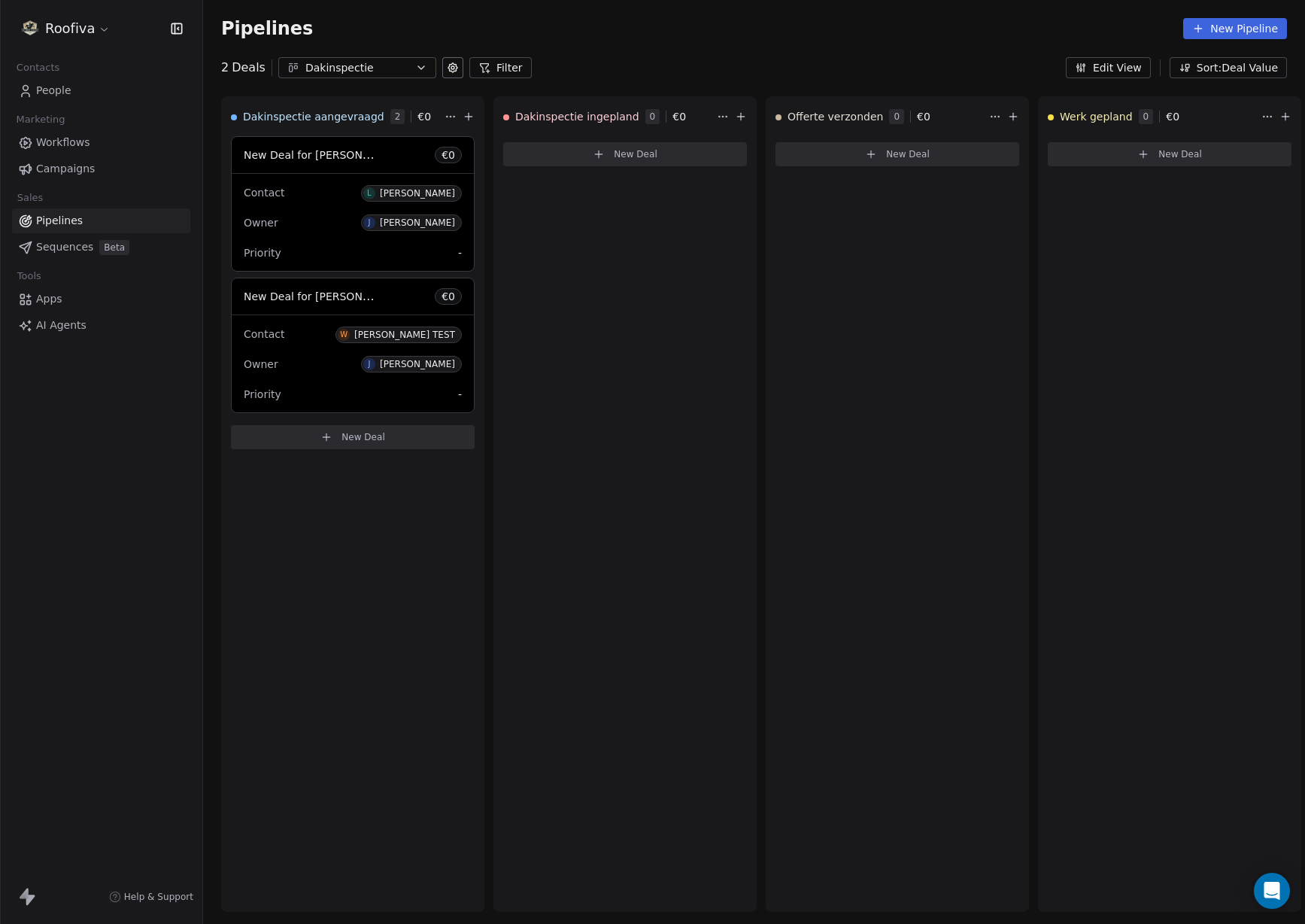
click at [98, 140] on link "Workflows" at bounding box center [101, 142] width 179 height 25
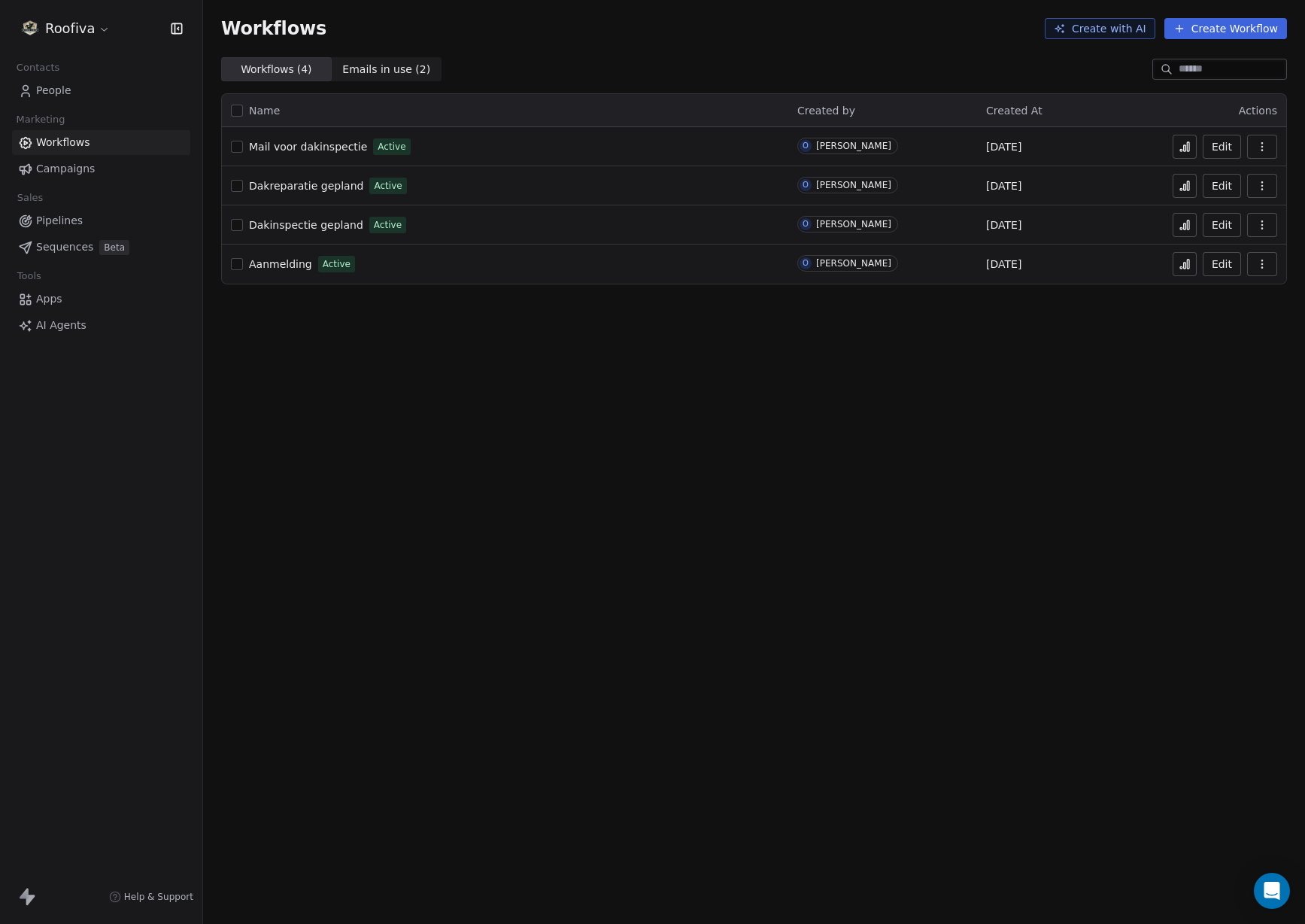
click at [400, 353] on div "Workflows Create with AI Create Workflow Workflows ( 4 ) Workflows ( 4 ) Emails…" at bounding box center [754, 462] width 1102 height 924
click at [74, 84] on link "People" at bounding box center [101, 90] width 179 height 25
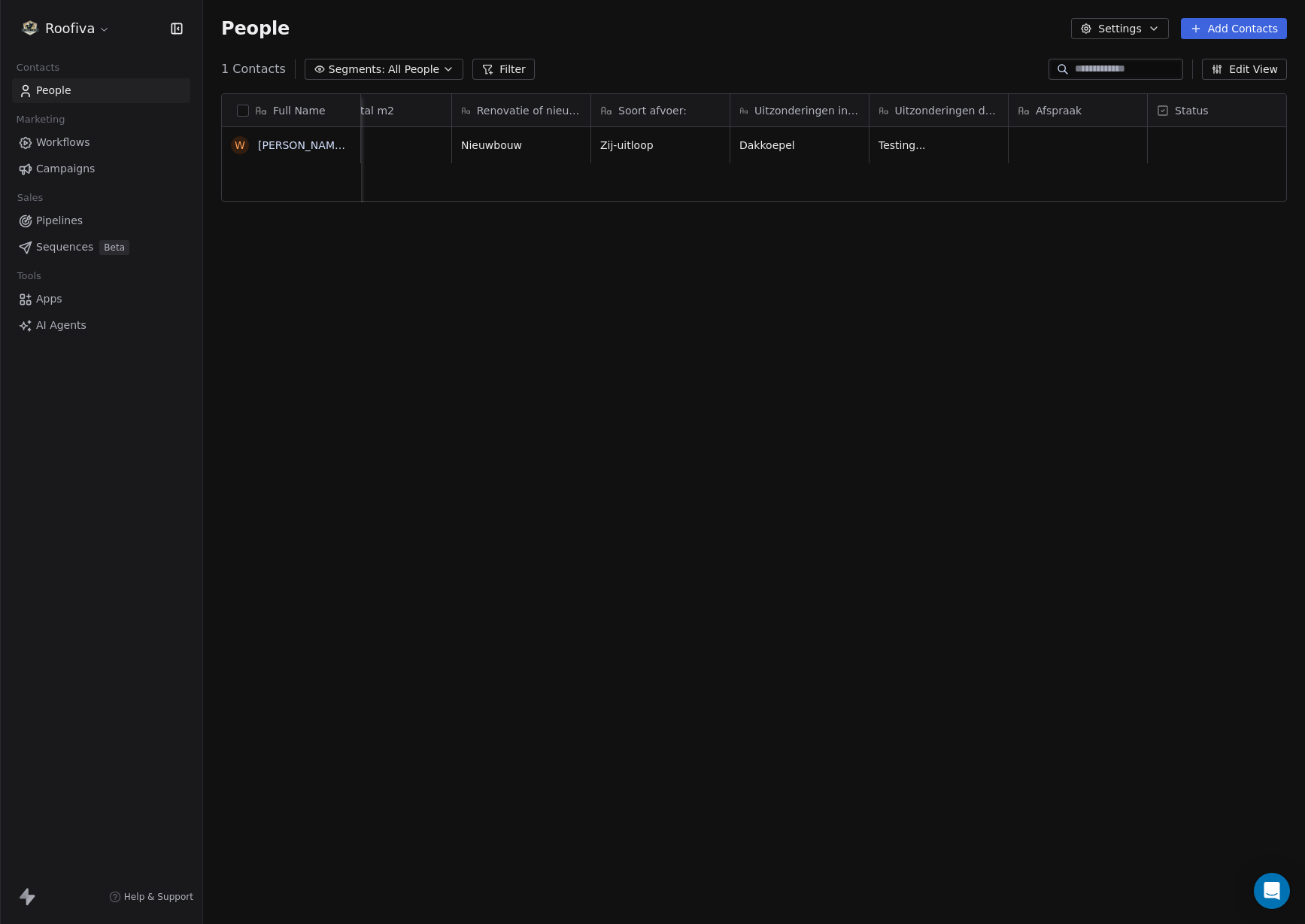
scroll to position [0, 641]
click at [877, 190] on div "0612345678 De Zeis 1, , 6846 KK, Nederland,, Arnhem 201 Nieuwbouw Zij-uitloop D…" at bounding box center [502, 499] width 1566 height 744
click at [107, 29] on html "Roofiva Contacts People Marketing Workflows Campaigns Sales Pipelines Sequences…" at bounding box center [652, 462] width 1305 height 924
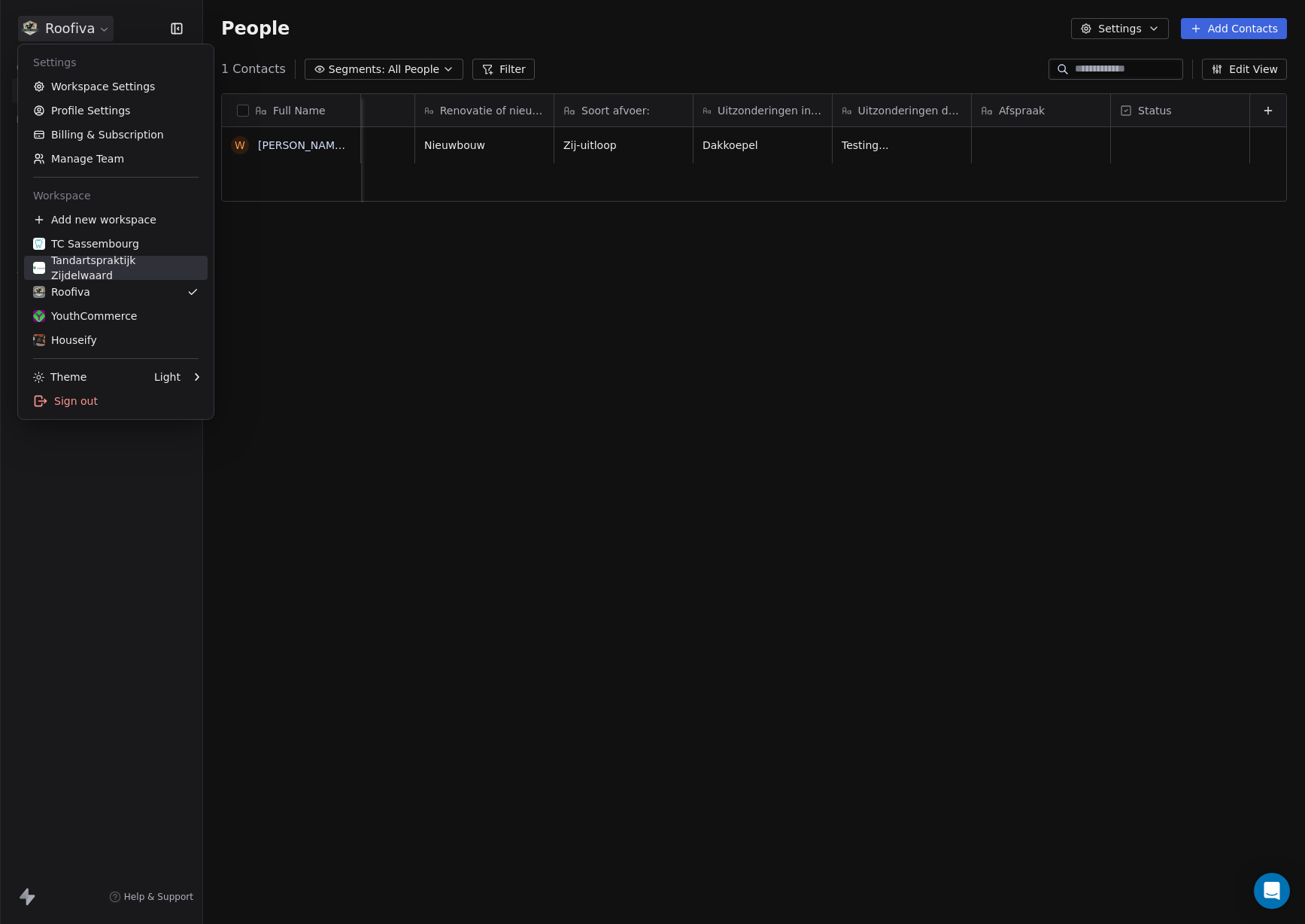
click at [82, 268] on div "Tandartspraktijk Zijdelwaard" at bounding box center [116, 267] width 166 height 30
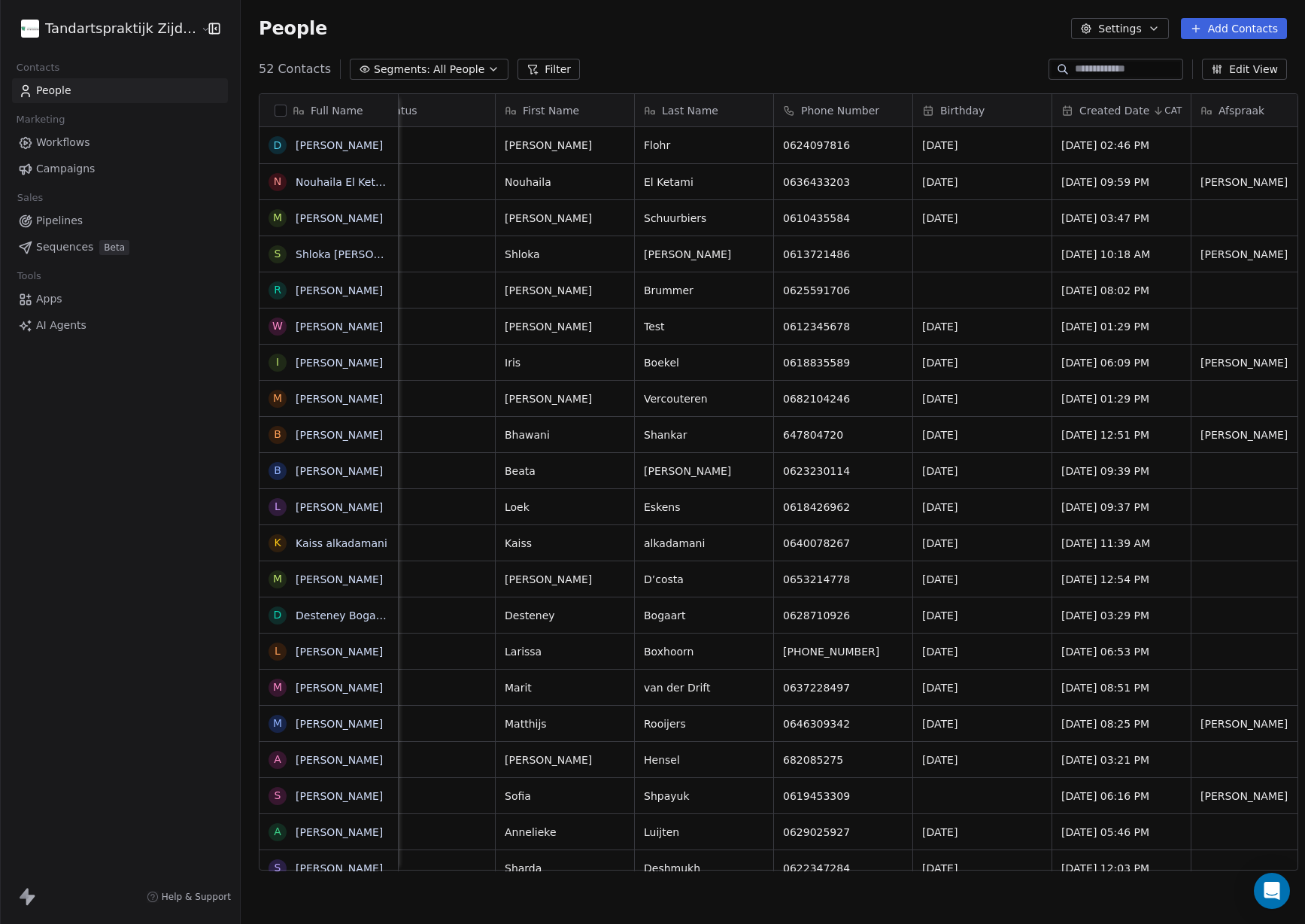
scroll to position [0, 358]
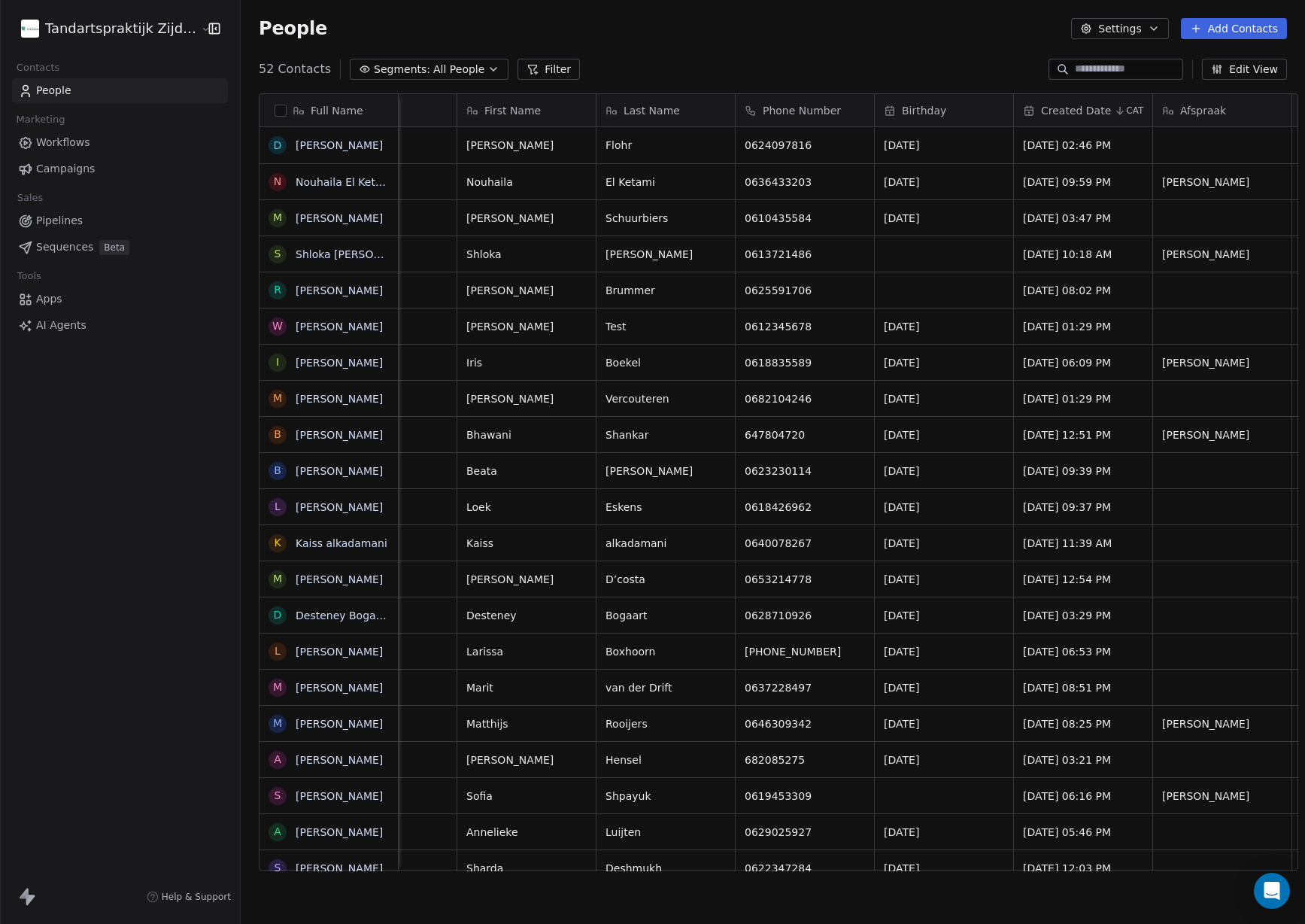
click at [127, 34] on html "Tandartspraktijk Zijdelwaard Contacts People Marketing Workflows Campaigns Sale…" at bounding box center [652, 462] width 1305 height 924
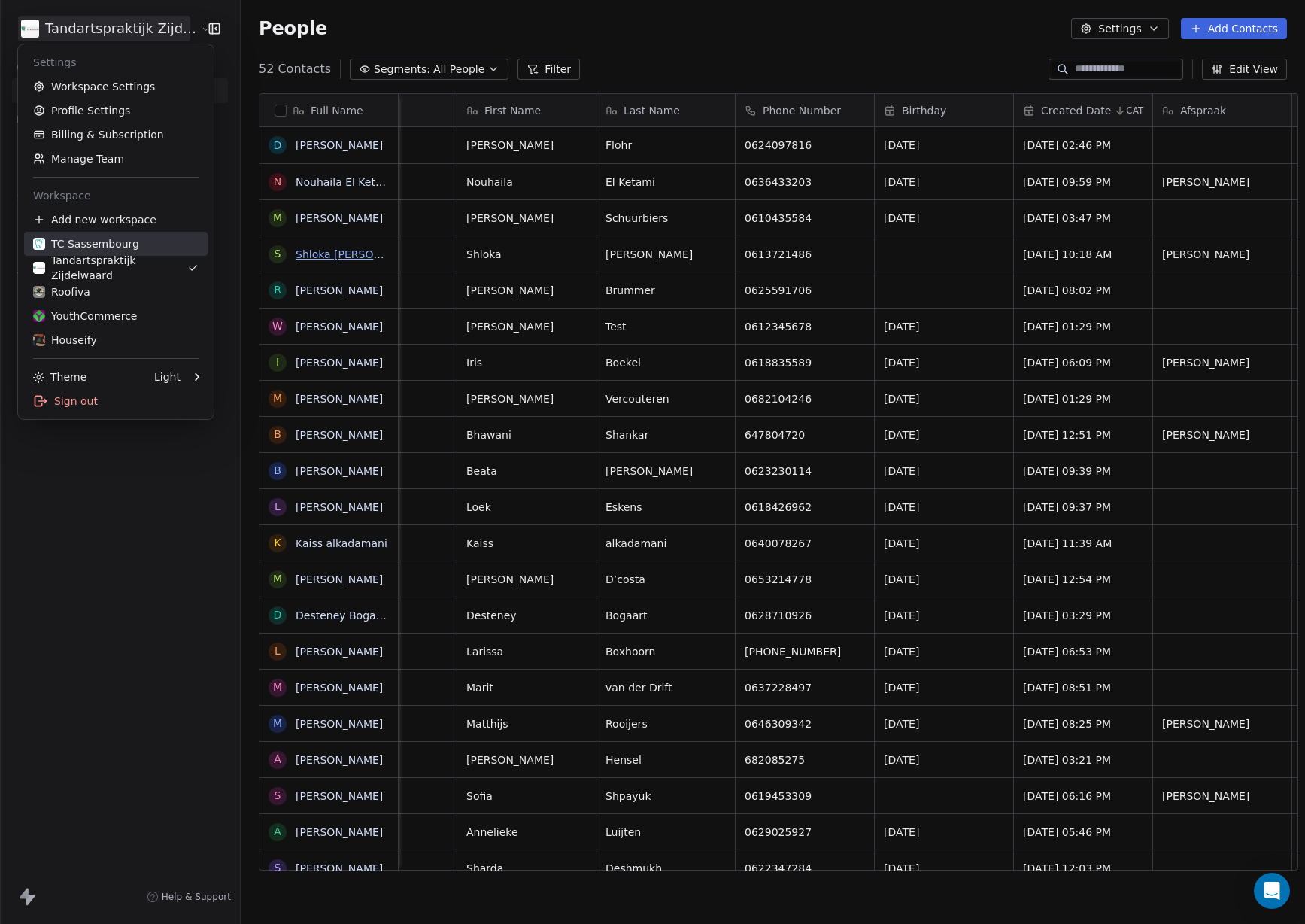
click at [117, 240] on div "TC Sassembourg" at bounding box center [86, 244] width 106 height 15
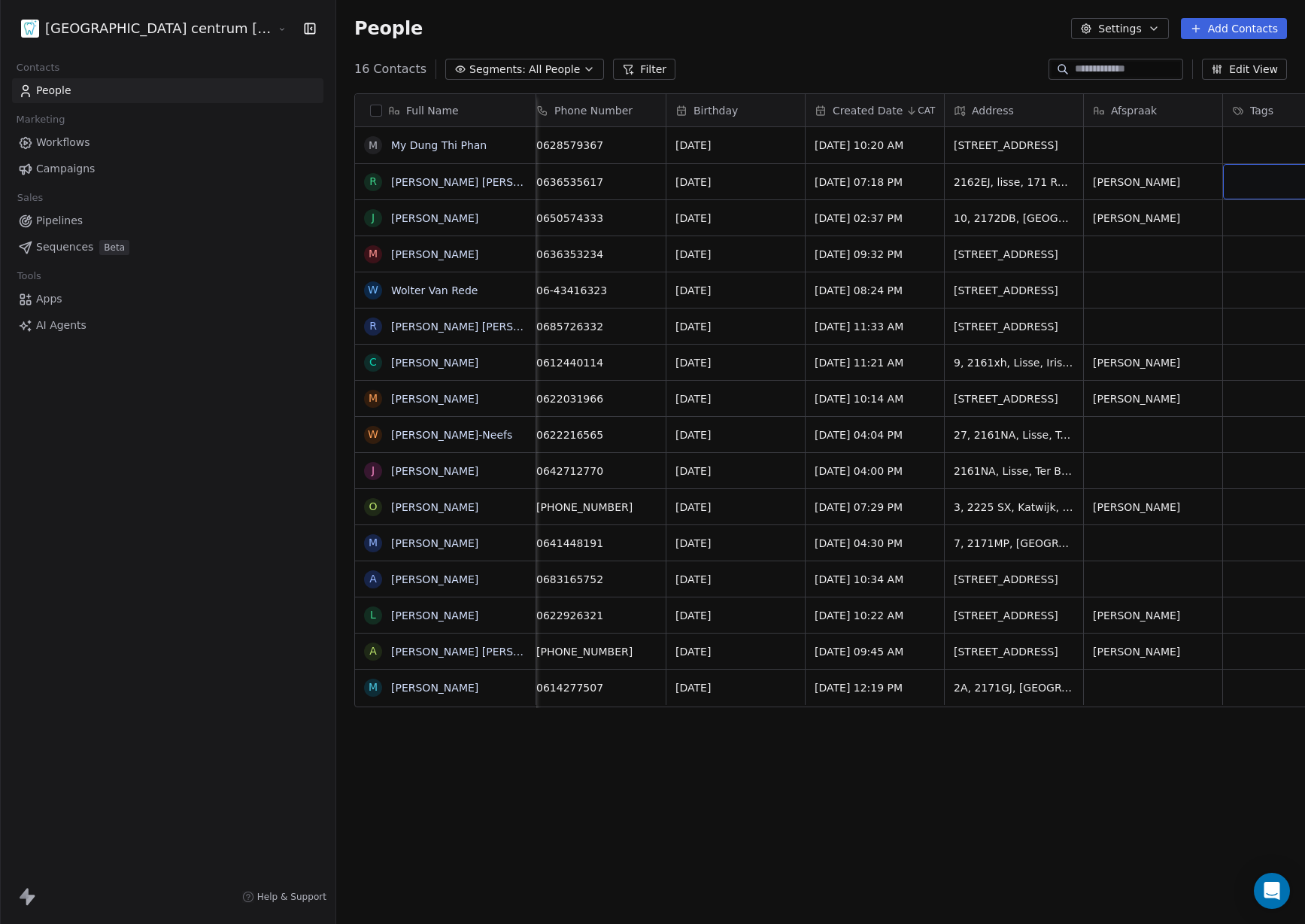
scroll to position [0, 439]
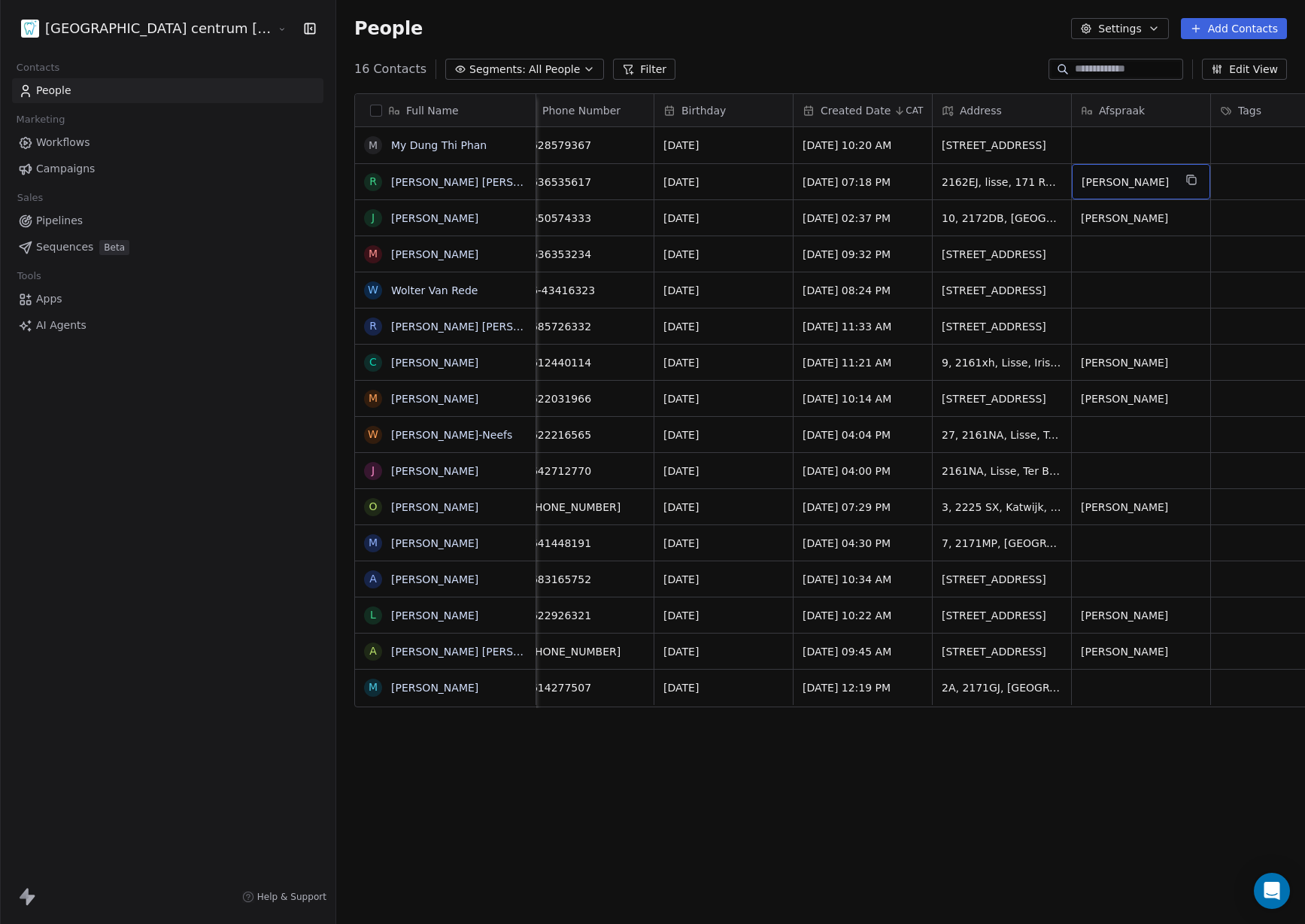
click at [121, 21] on html "Tandheelkundig centrum Sassembourg Contacts People Marketing Workflows Campaign…" at bounding box center [652, 462] width 1305 height 924
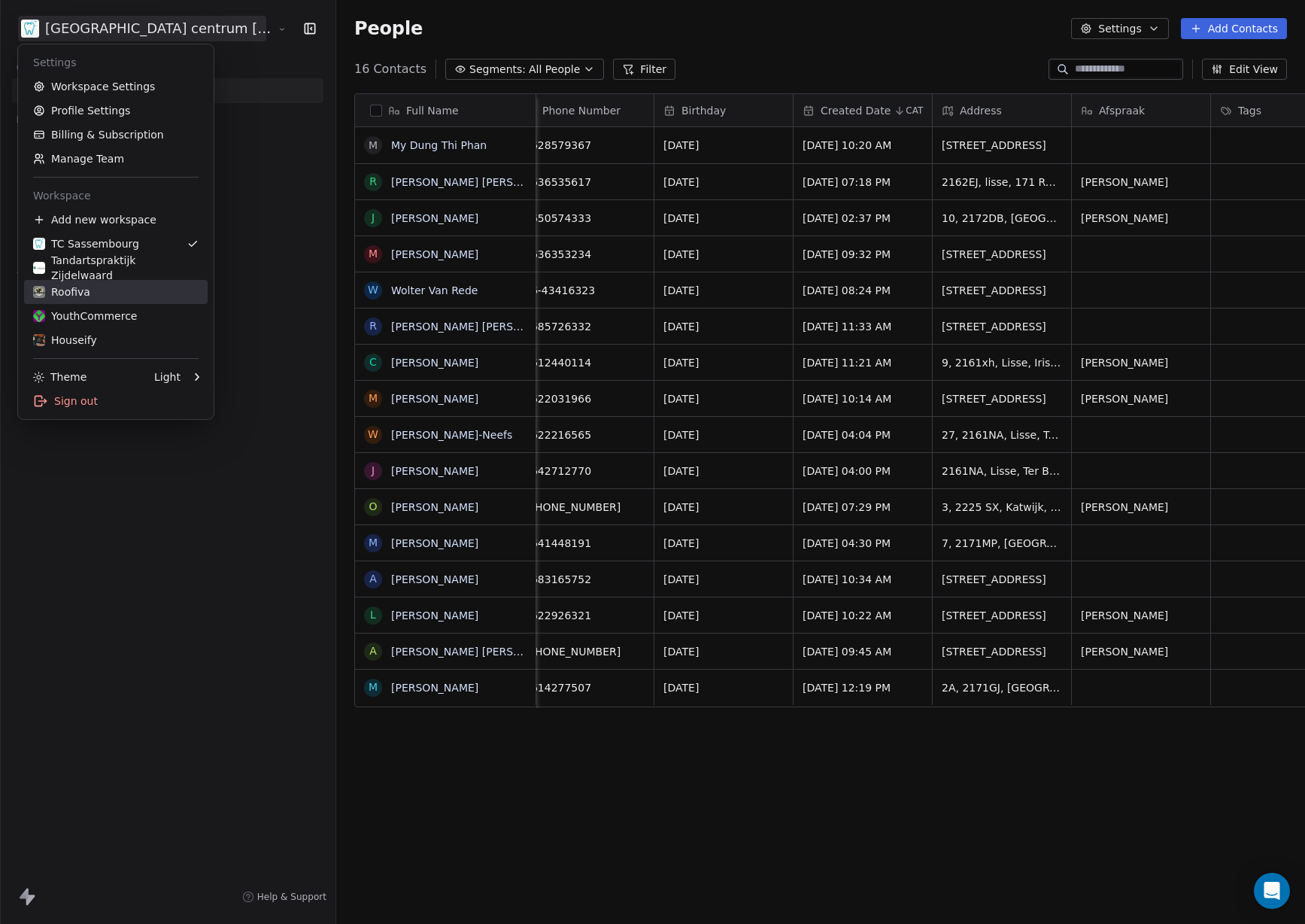
click at [99, 289] on div "Roofiva" at bounding box center [116, 292] width 166 height 15
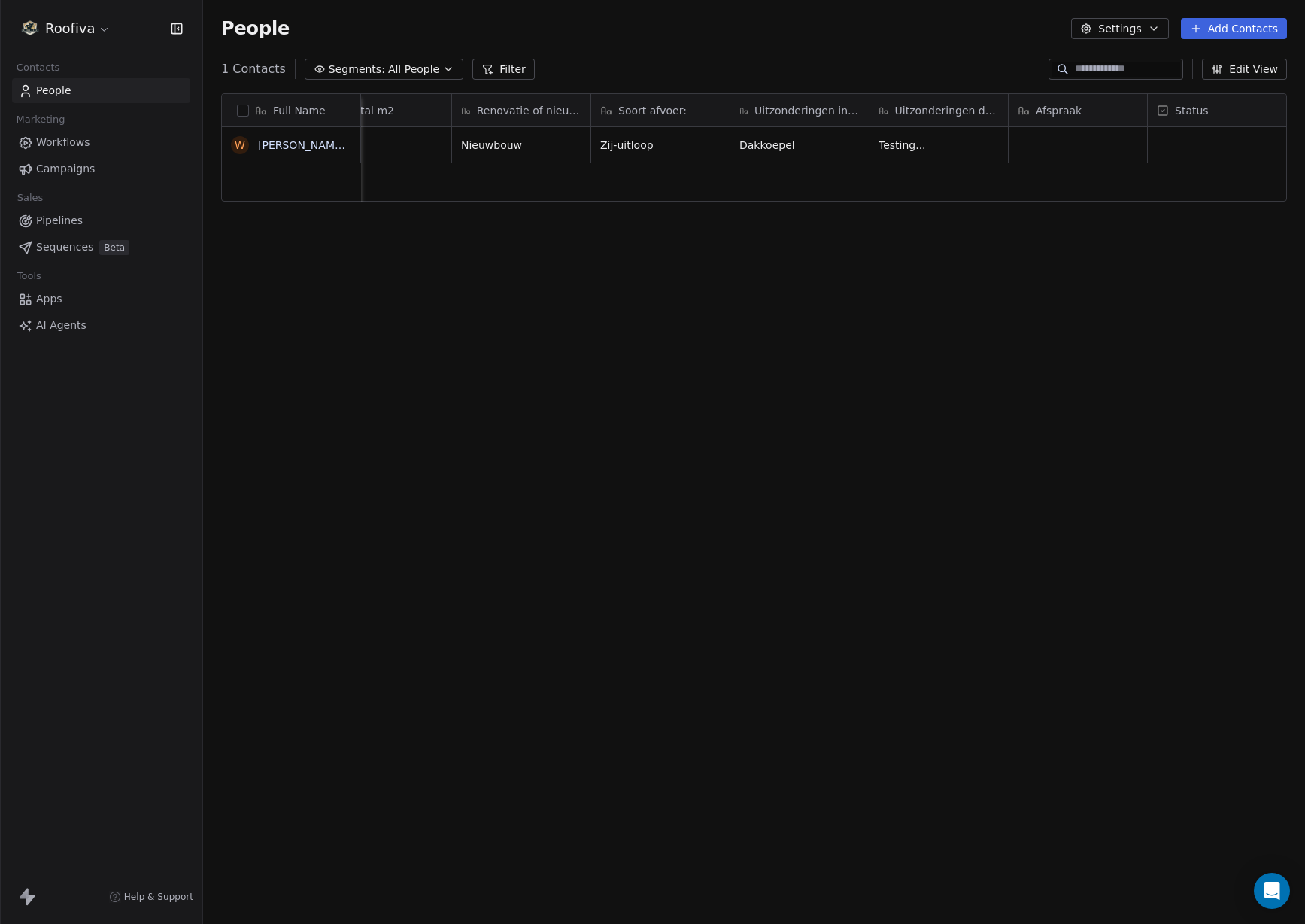
scroll to position [0, 641]
click at [98, 147] on link "Workflows" at bounding box center [101, 142] width 179 height 25
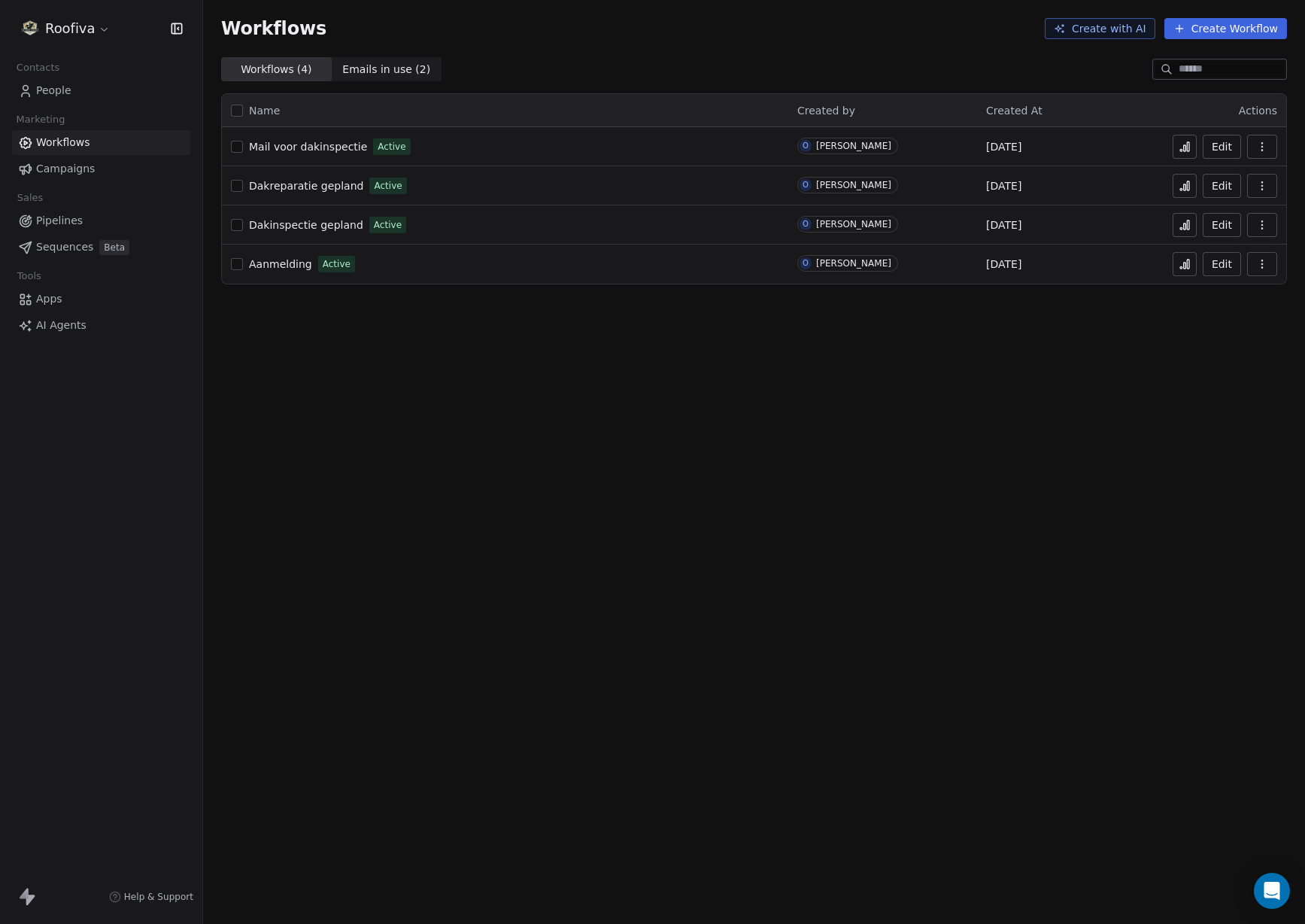
click at [280, 267] on span "Aanmelding" at bounding box center [281, 264] width 63 height 12
click at [101, 95] on link "People" at bounding box center [101, 90] width 179 height 25
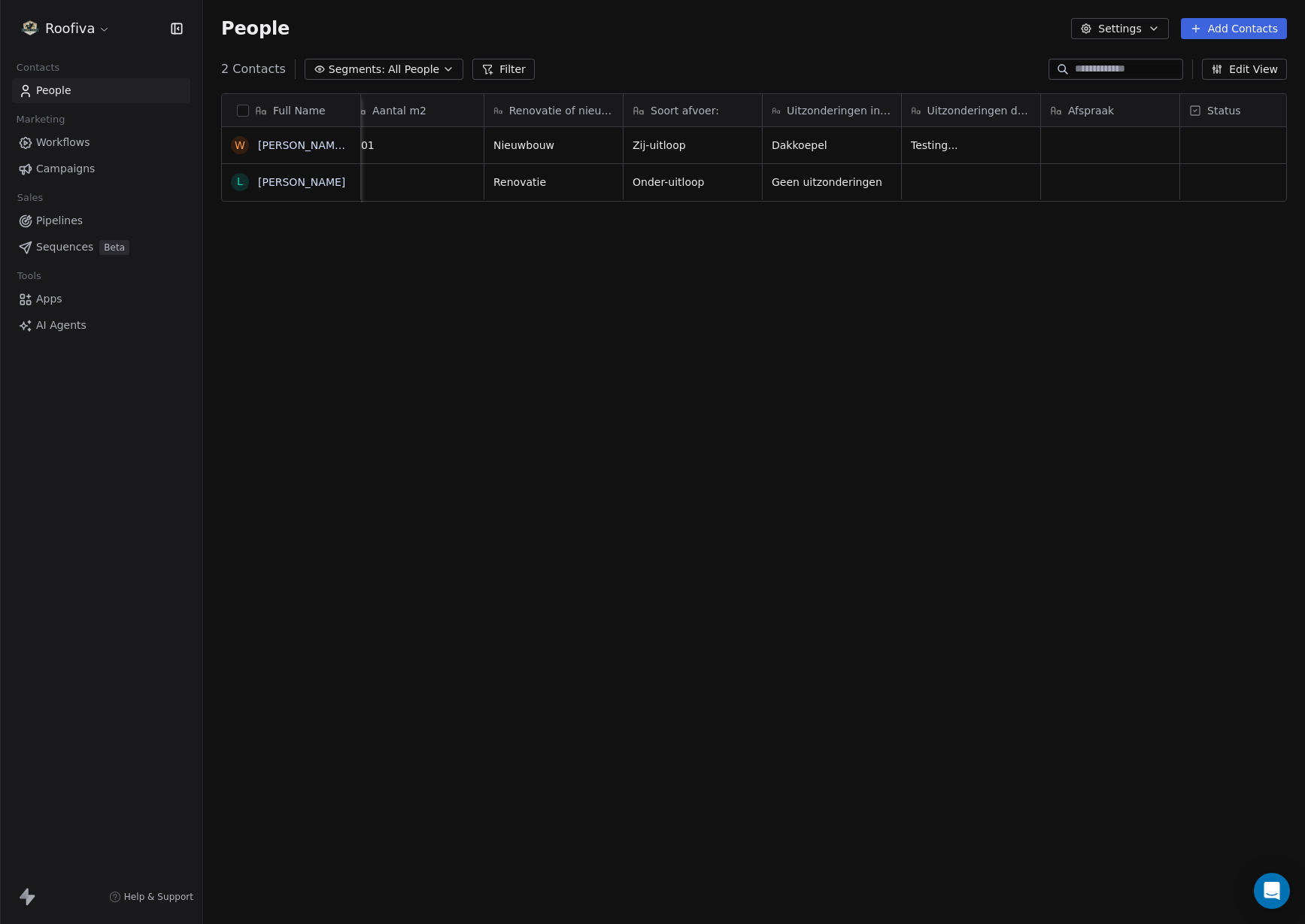
scroll to position [0, 641]
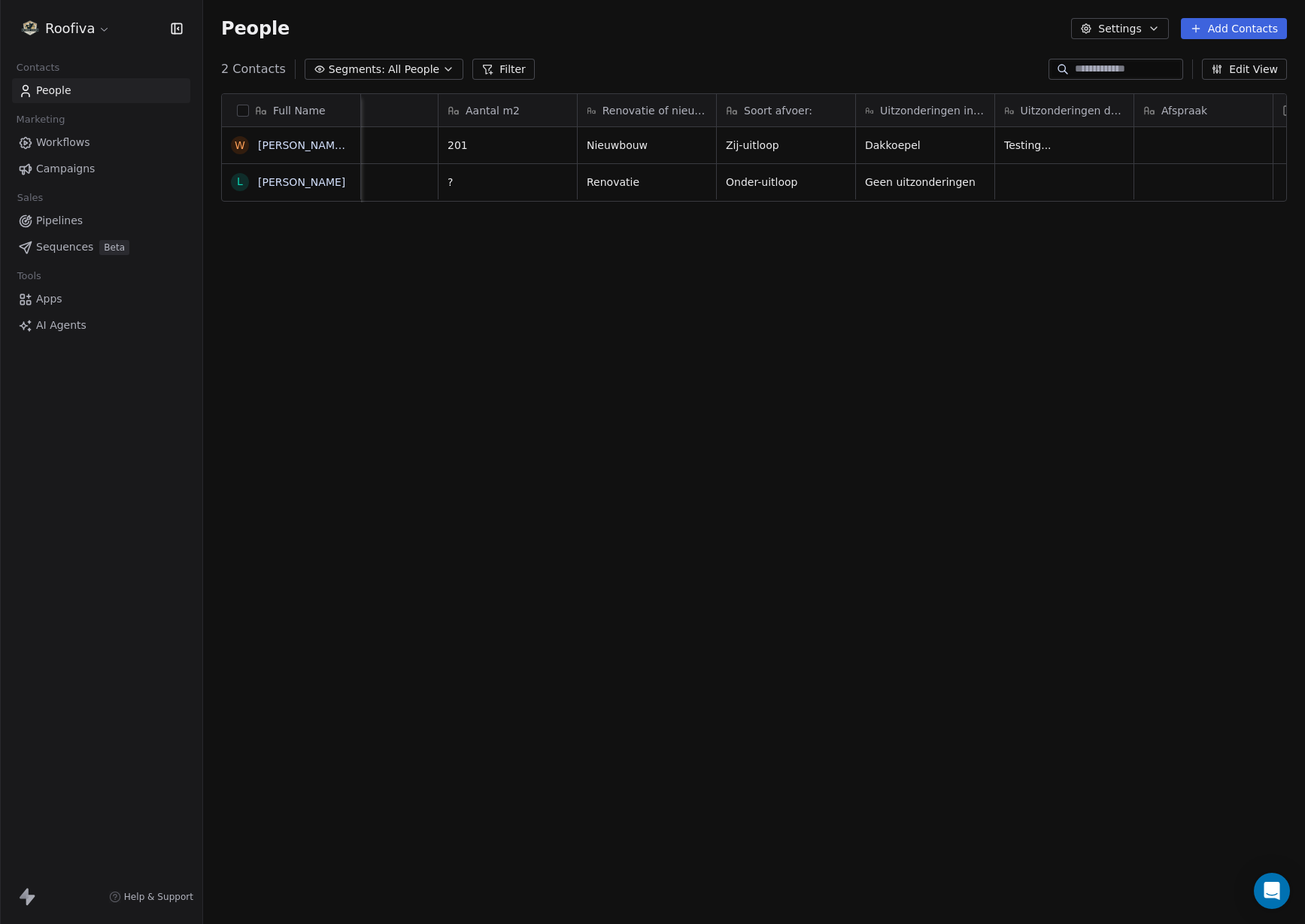
scroll to position [0, 641]
click at [95, 139] on link "Workflows" at bounding box center [101, 142] width 179 height 25
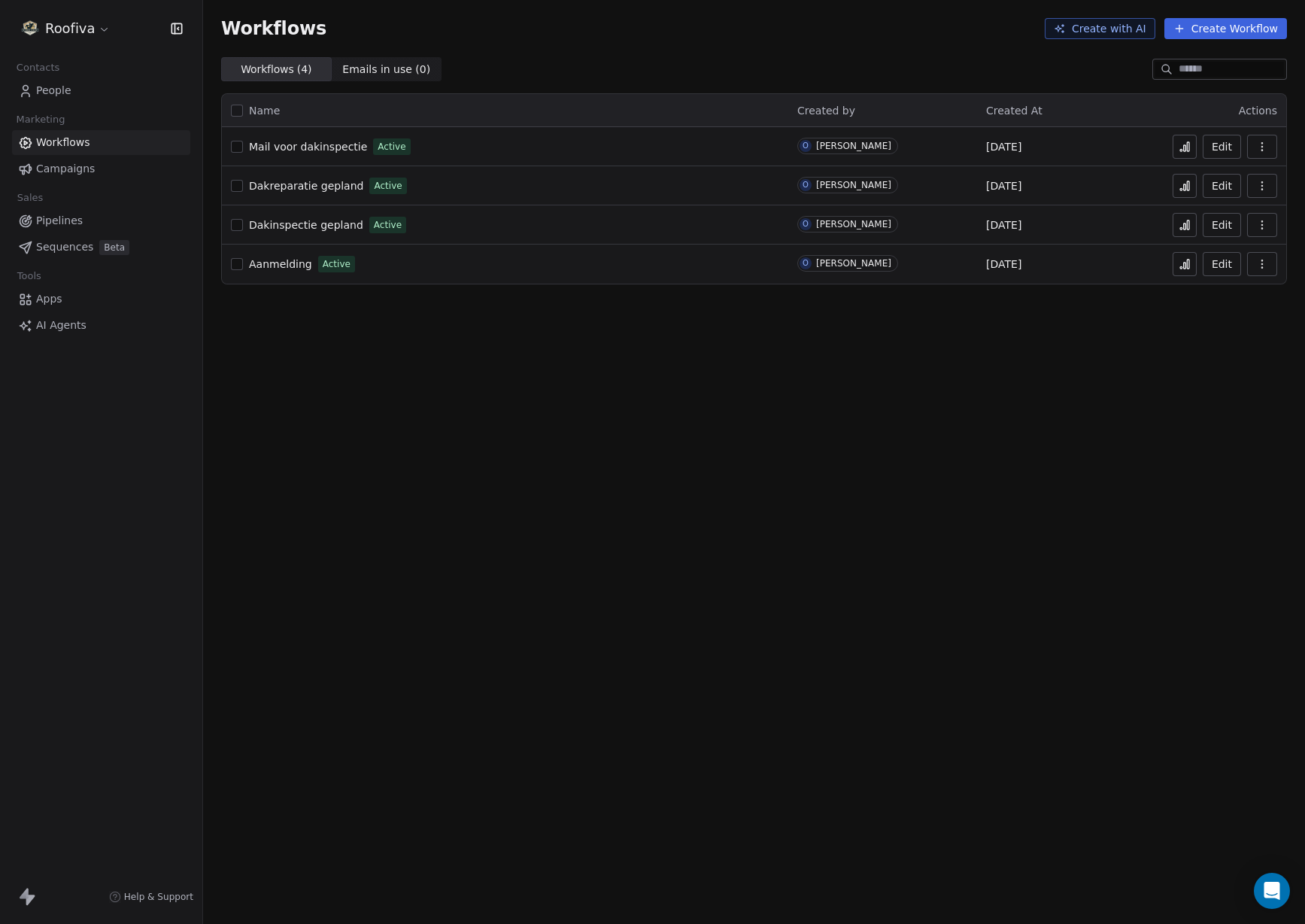
click at [59, 143] on span "Workflows" at bounding box center [63, 142] width 54 height 16
click at [315, 230] on span "Dakinspectie gepland" at bounding box center [306, 225] width 114 height 12
click at [326, 141] on span "Mail voor dakinspectie" at bounding box center [308, 146] width 118 height 12
click at [1190, 155] on button at bounding box center [1184, 146] width 25 height 25
click at [87, 96] on link "People" at bounding box center [101, 90] width 179 height 25
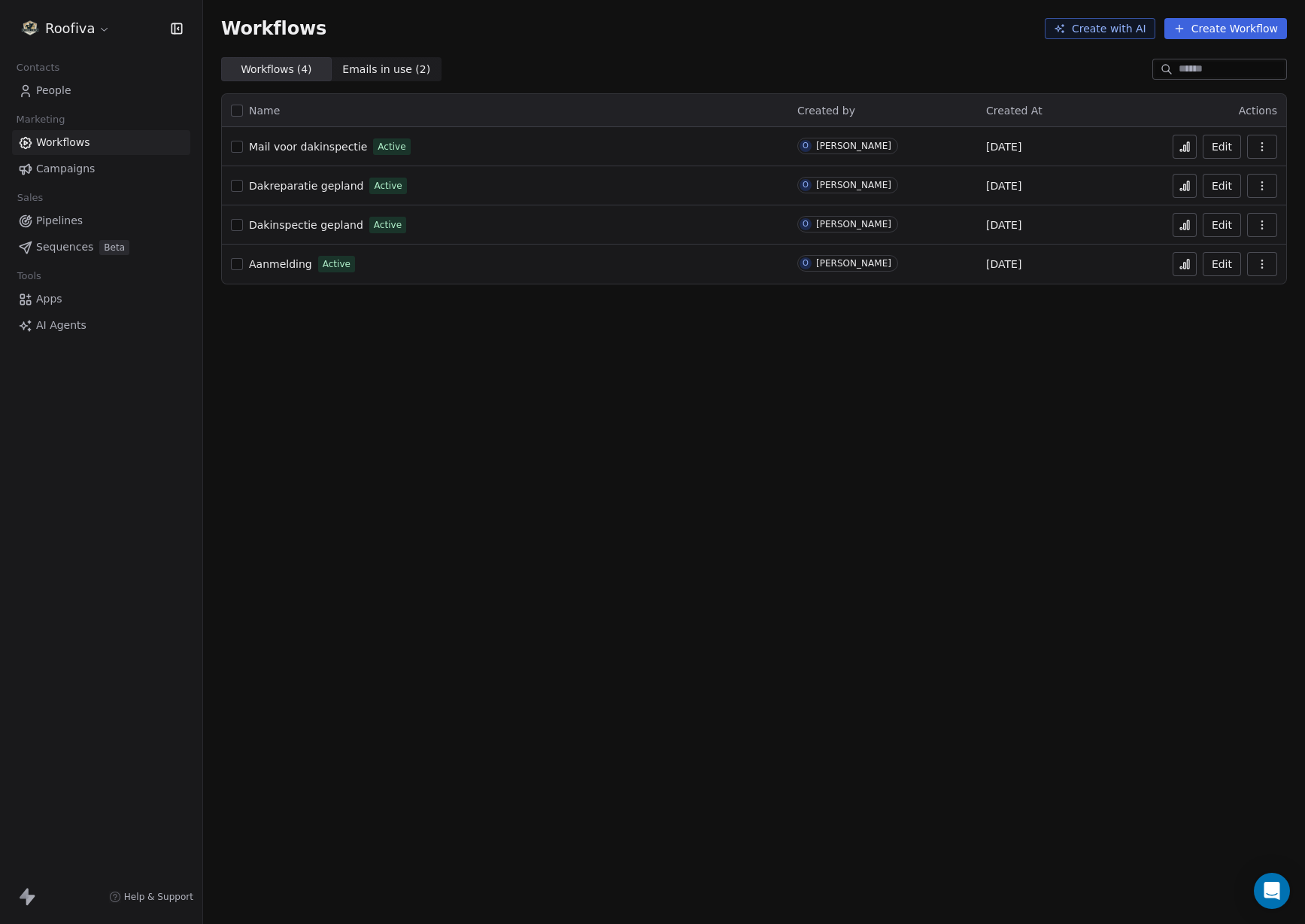
click at [66, 81] on link "People" at bounding box center [101, 90] width 179 height 25
click at [70, 87] on link "People" at bounding box center [101, 90] width 179 height 25
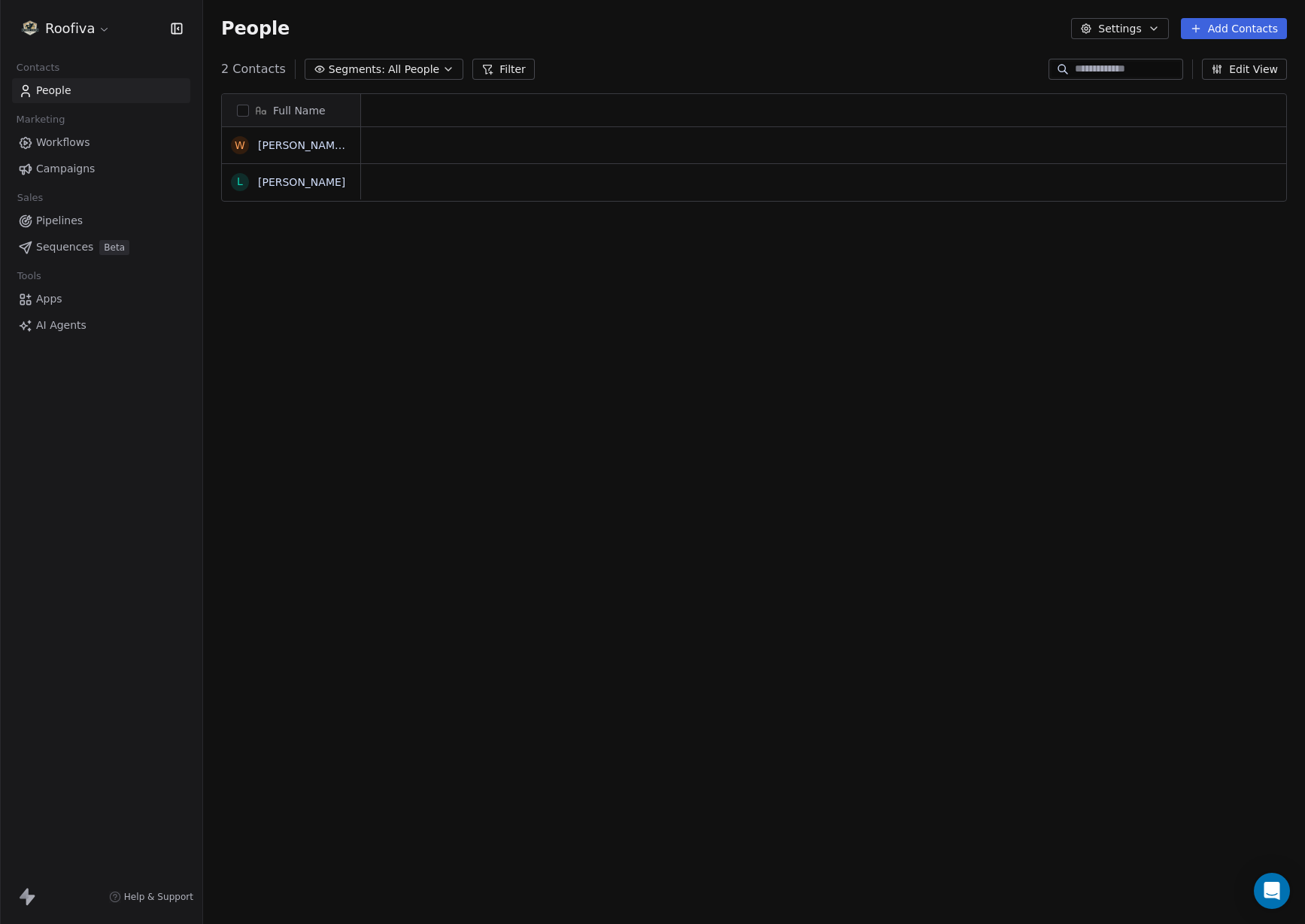
scroll to position [1, 1]
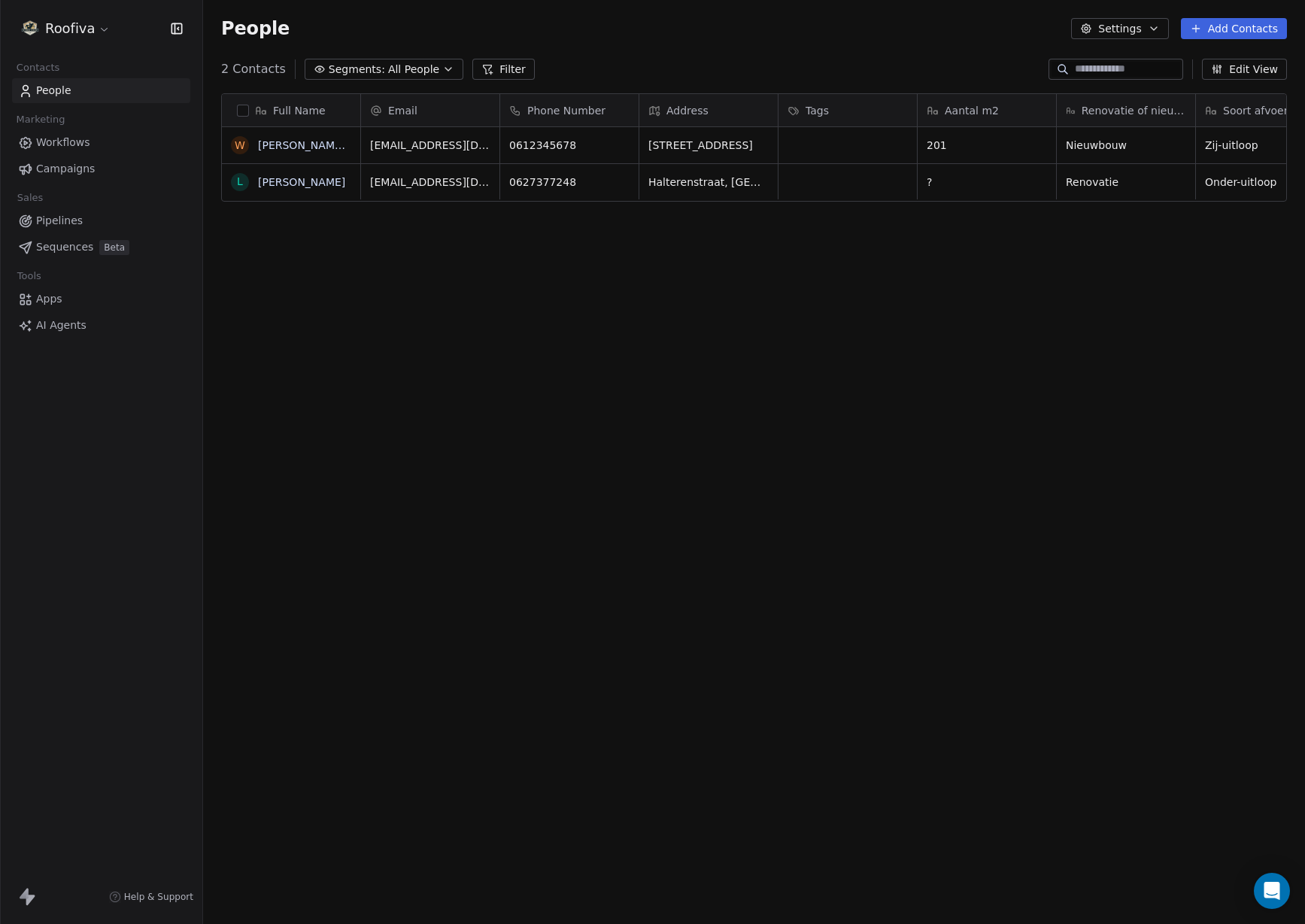
click at [583, 436] on div "Full Name W William TEST L Lyneth Duipmans Email Phone Number Address Tags Aant…" at bounding box center [754, 488] width 1102 height 813
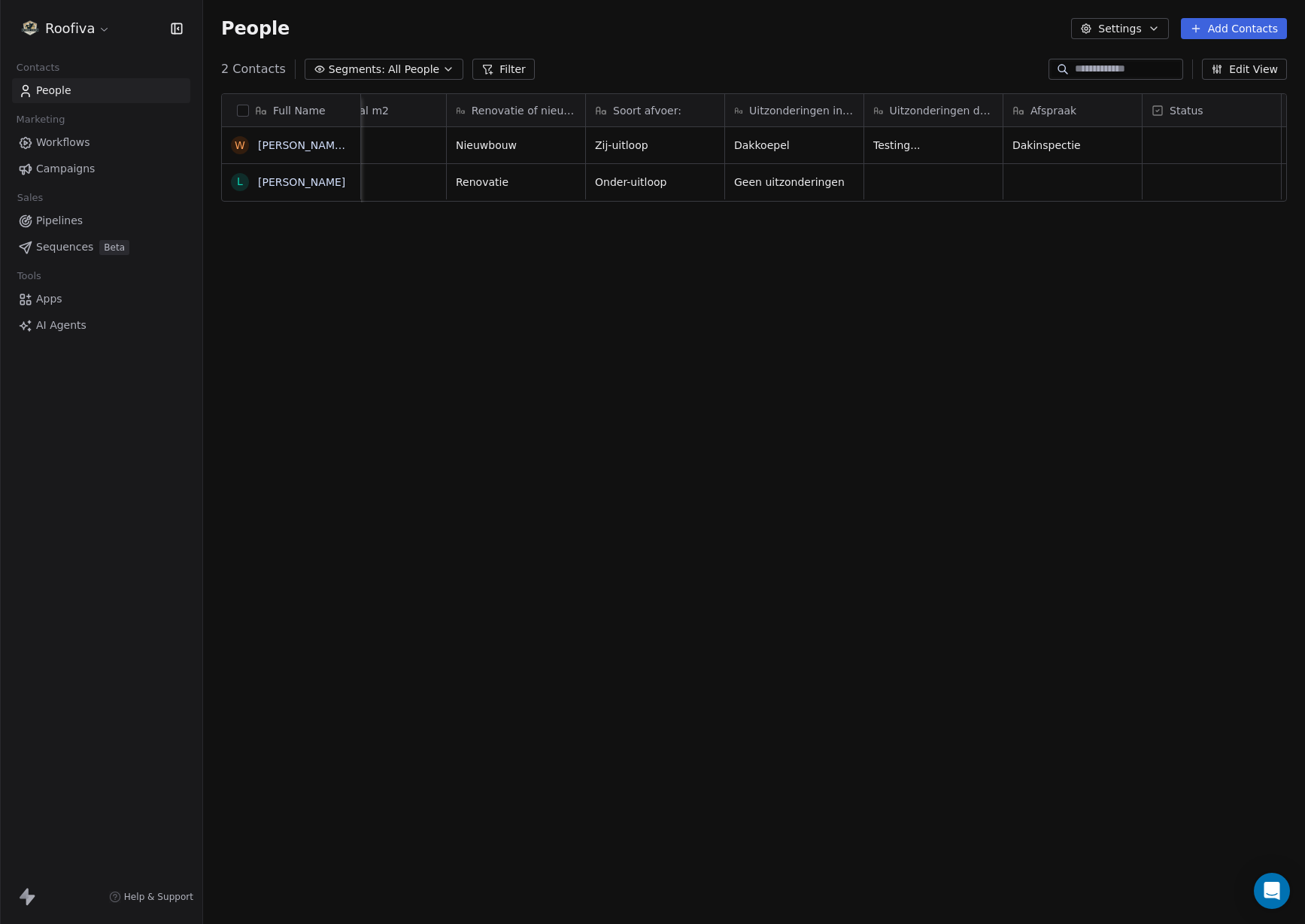
scroll to position [0, 641]
click at [80, 218] on span "Pipelines" at bounding box center [59, 221] width 46 height 16
